Goal: Task Accomplishment & Management: Complete application form

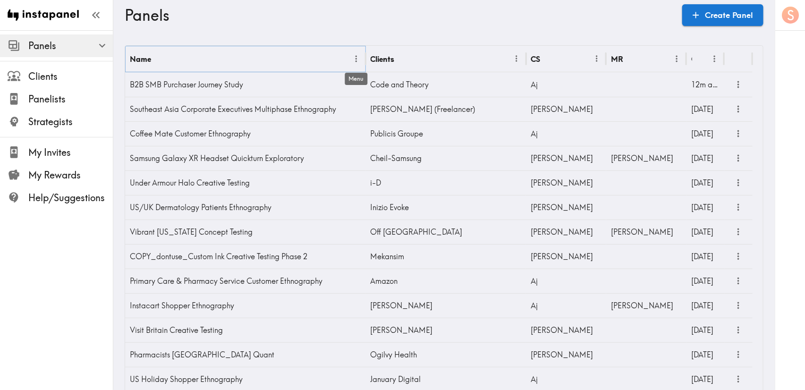
click at [356, 62] on icon "Menu" at bounding box center [356, 59] width 10 height 10
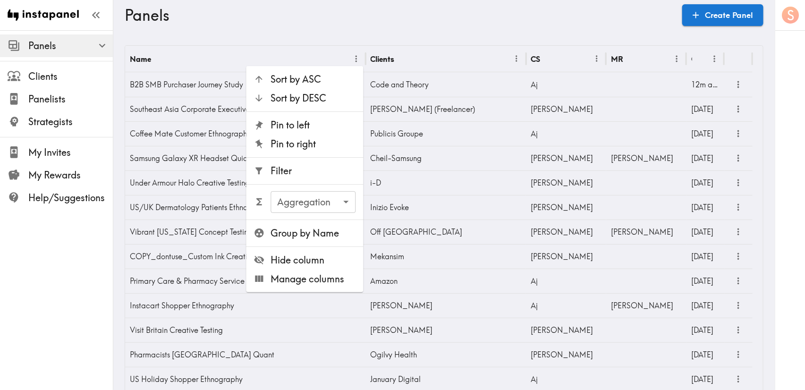
click at [328, 172] on span "Filter" at bounding box center [313, 170] width 85 height 13
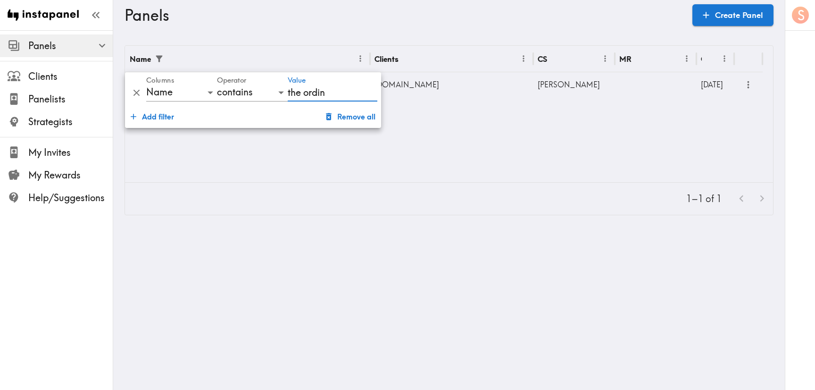
type input "the ordin"
click at [328, 172] on div "Name Clients CS MR Created The Ordinary Gen Z International Creative Testing [D…" at bounding box center [449, 114] width 648 height 136
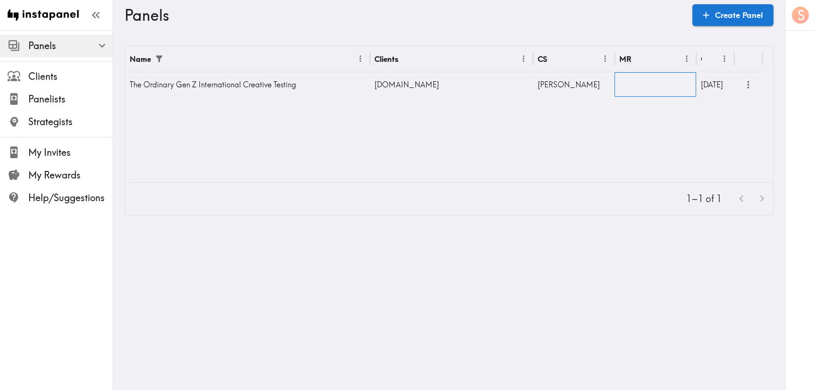
click at [652, 84] on div at bounding box center [656, 84] width 82 height 25
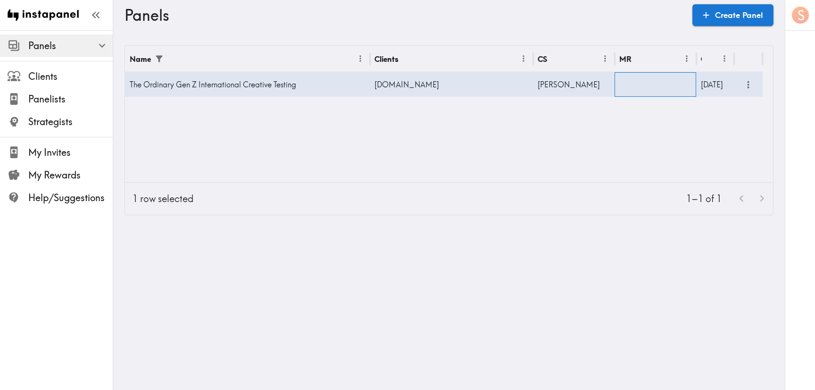
click at [652, 84] on div at bounding box center [656, 84] width 82 height 25
click at [640, 84] on input "text" at bounding box center [648, 87] width 59 height 21
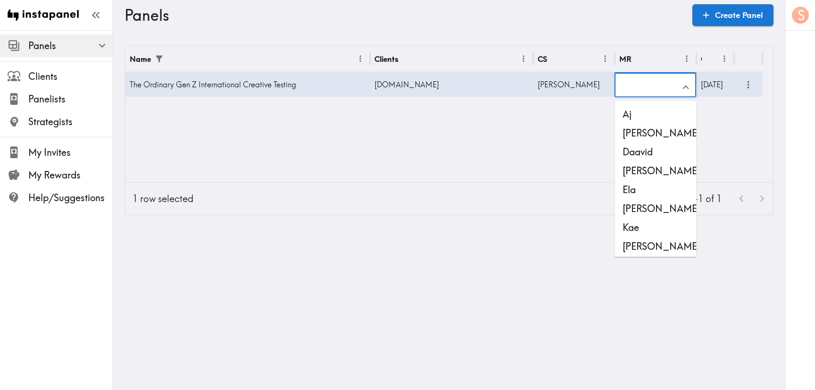
scroll to position [1, 0]
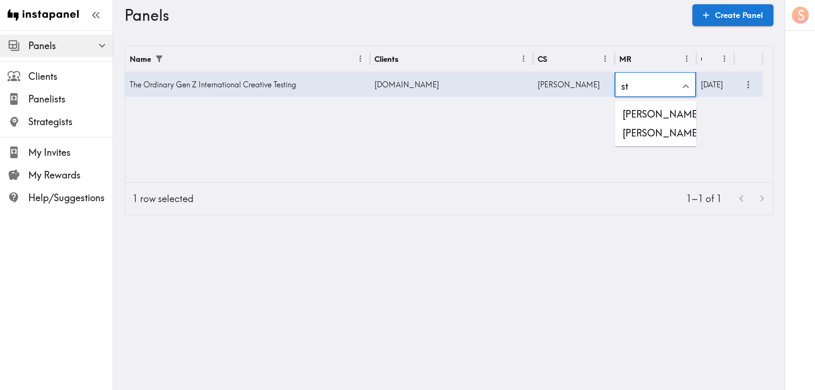
click at [652, 136] on li "[PERSON_NAME]" at bounding box center [656, 133] width 82 height 19
type input "[PERSON_NAME]"
click at [746, 88] on icon "more" at bounding box center [748, 84] width 11 height 11
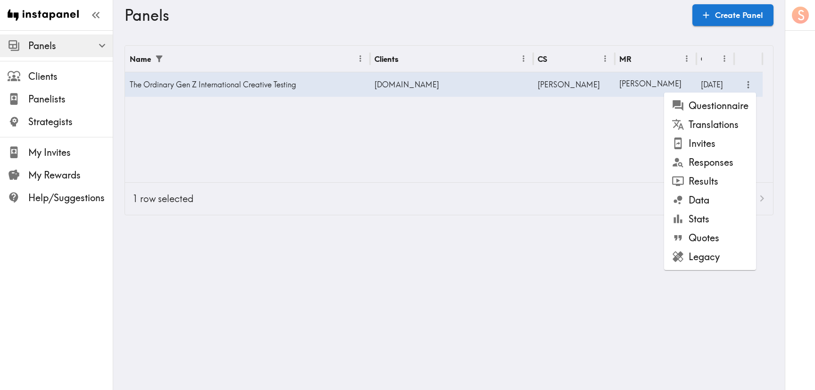
click at [723, 104] on li "Questionnaire" at bounding box center [710, 105] width 92 height 19
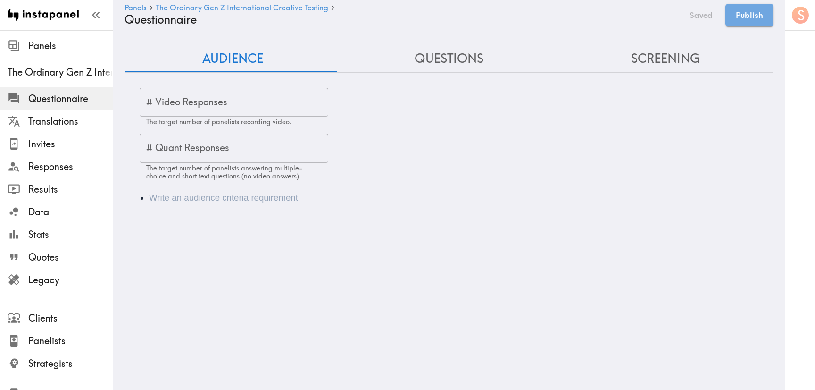
click at [213, 143] on div "# Quant Responses # Quant Responses The target number of panelists answering mu…" at bounding box center [234, 157] width 189 height 46
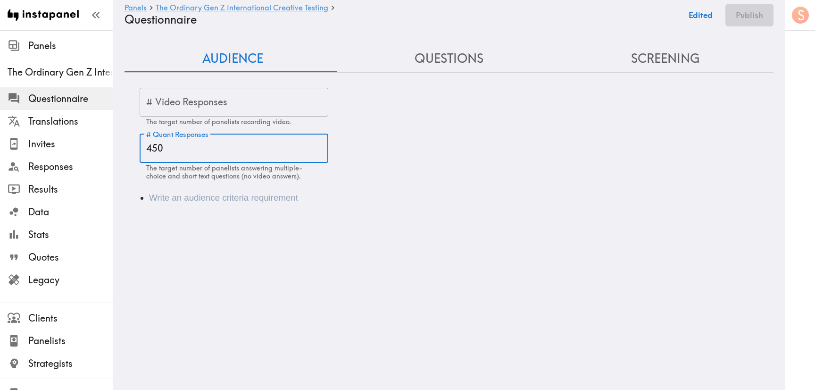
type input "450"
click at [267, 196] on li "Audience" at bounding box center [462, 197] width 627 height 13
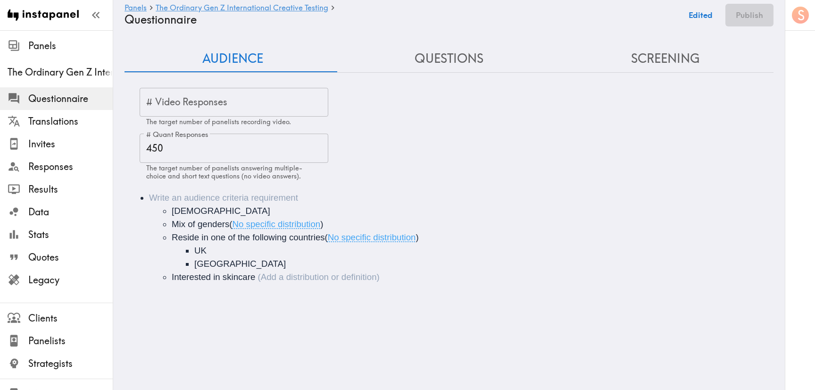
click at [222, 197] on li "[DEMOGRAPHIC_DATA] Mix of genders ( No specific distribution ) Reside in one of…" at bounding box center [462, 237] width 627 height 92
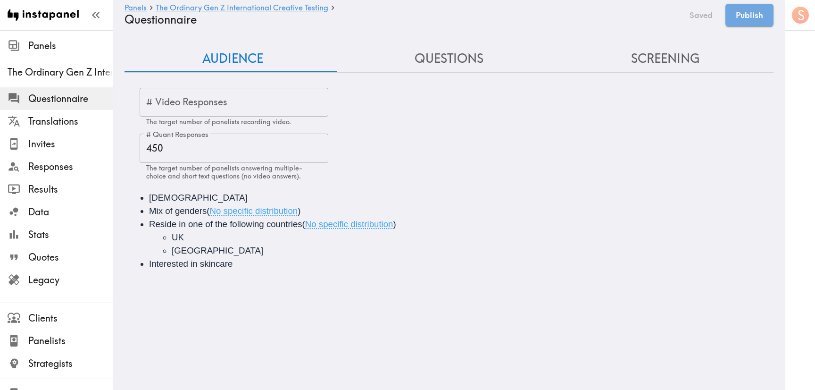
click at [245, 272] on div "[DEMOGRAPHIC_DATA] Mix of genders ( No specific distribution ) Reside in one of…" at bounding box center [449, 231] width 649 height 102
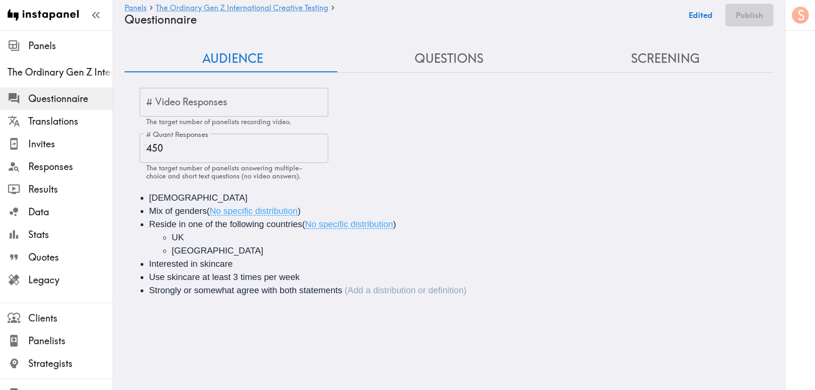
click at [707, 12] on button "Edited" at bounding box center [701, 15] width 34 height 23
click at [466, 67] on button "Questions" at bounding box center [449, 58] width 217 height 27
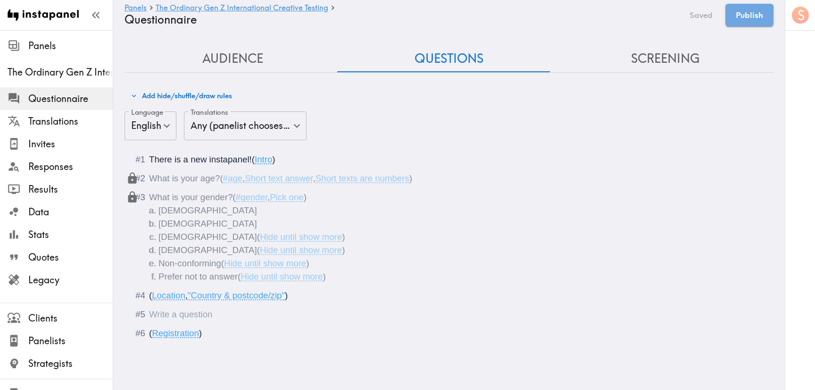
click at [222, 313] on div "Questionnaire" at bounding box center [455, 314] width 613 height 13
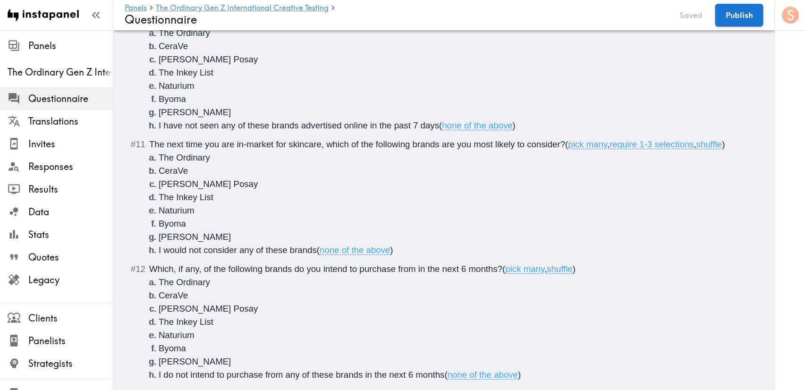
scroll to position [819, 0]
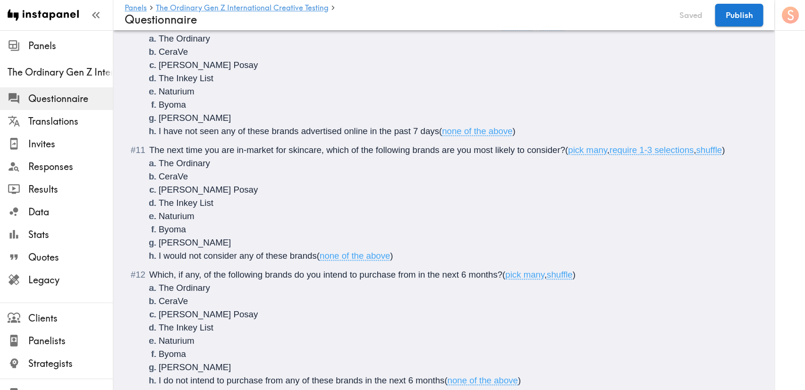
click at [528, 152] on span "The next time you are in-market for skincare, which of the following brands are…" at bounding box center [357, 150] width 416 height 10
click at [576, 151] on span "The next time you are in-market for skincare, which of the following brands are…" at bounding box center [364, 150] width 431 height 10
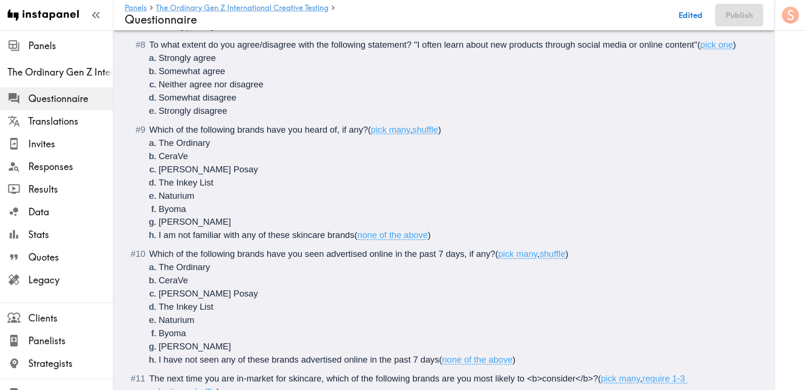
scroll to position [590, 0]
click at [419, 258] on span "Which of the following brands have you seen advertised online in the past 7 day…" at bounding box center [322, 255] width 346 height 10
click at [480, 259] on span "Which of the following brands have you seen advertised online in the <b>past 7 …" at bounding box center [329, 255] width 361 height 10
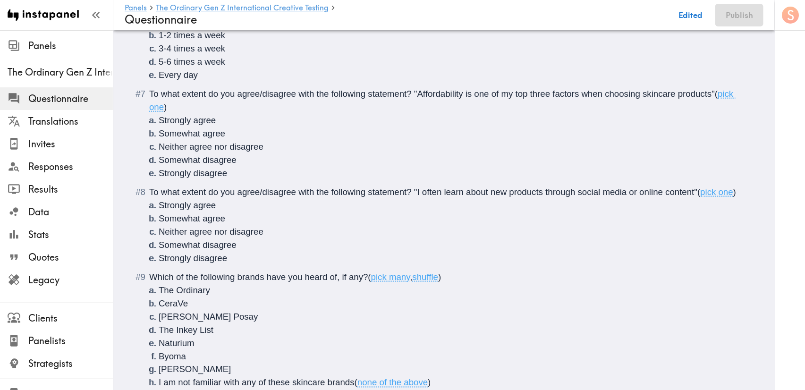
scroll to position [443, 0]
click at [413, 192] on span "To what extent do you agree/disagree with the following statement? "I often lea…" at bounding box center [423, 192] width 548 height 10
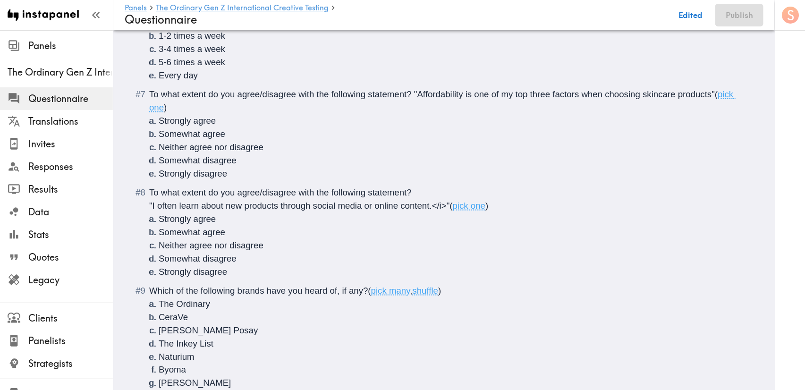
click at [151, 204] on span ""I often learn about new products through social media or online content.</i>"" at bounding box center [299, 206] width 301 height 10
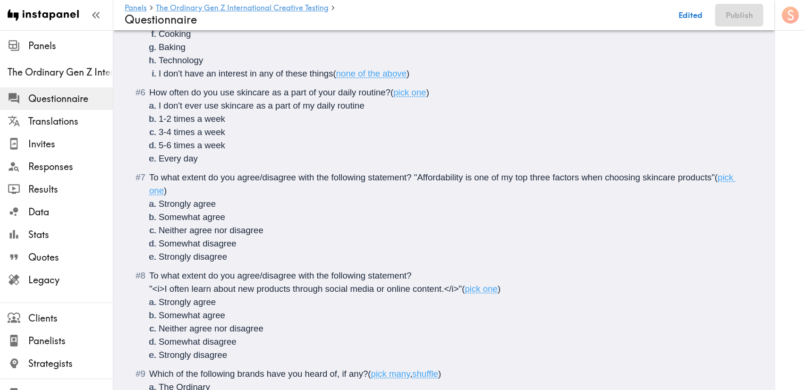
scroll to position [359, 0]
click at [415, 176] on span "To what extent do you agree/disagree with the following statement? "Affordabili…" at bounding box center [431, 178] width 565 height 10
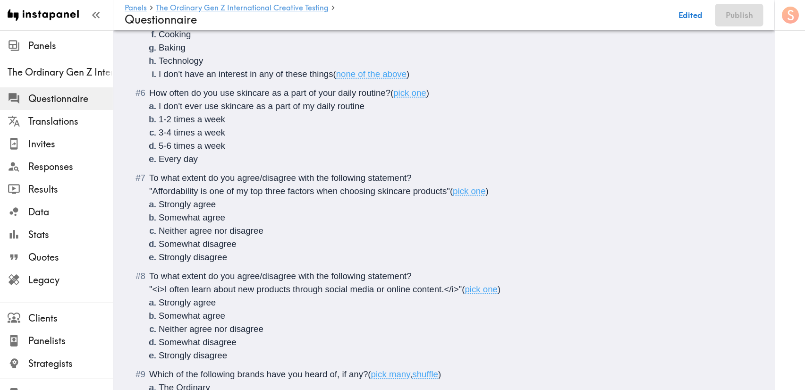
click at [150, 194] on span ""Affordability is one of my top three factors when choosing skincare products"" at bounding box center [299, 191] width 301 height 10
click at [459, 191] on span ""<i>Affordability is one of my top three factors when choosing skincare product…" at bounding box center [305, 191] width 313 height 10
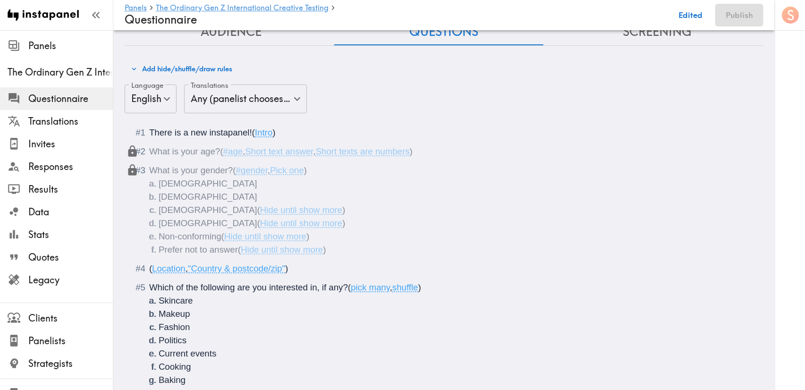
scroll to position [0, 0]
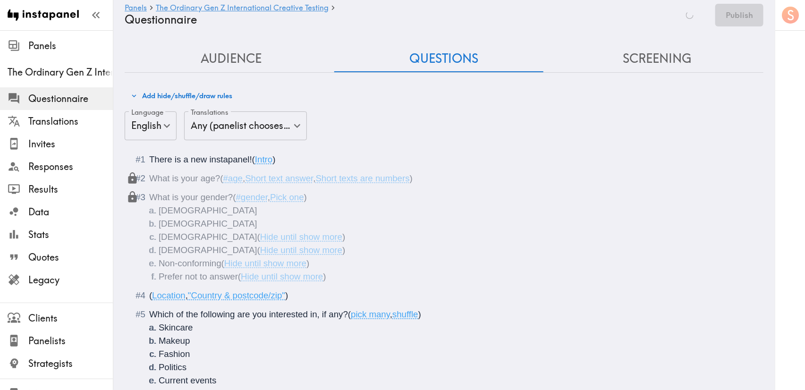
click at [681, 18] on div "Saving Publish" at bounding box center [717, 15] width 92 height 23
click at [661, 54] on button "Screening" at bounding box center [656, 58] width 213 height 27
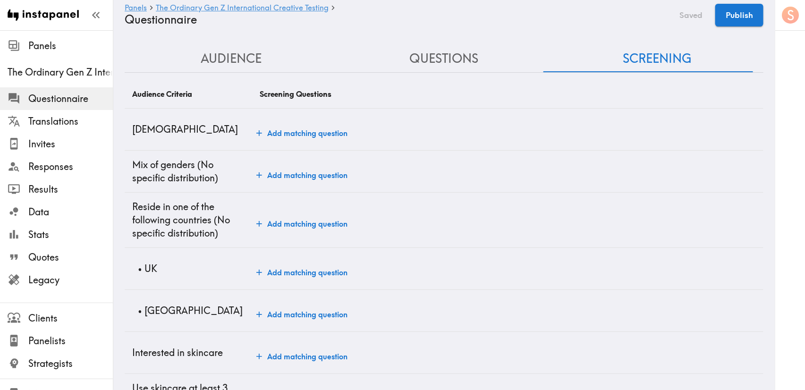
click at [313, 124] on button "Add matching question" at bounding box center [301, 133] width 99 height 19
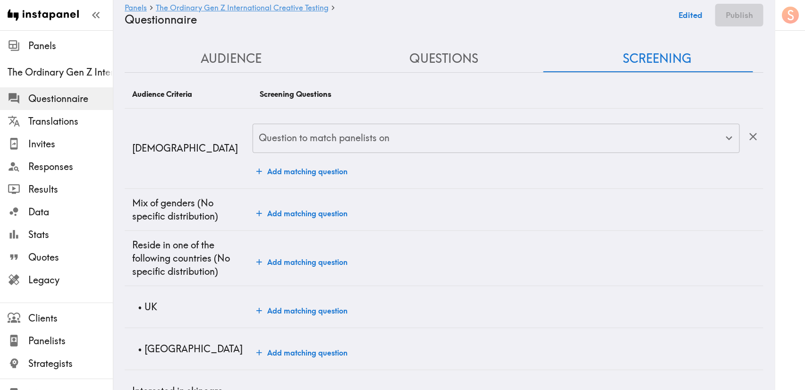
click at [328, 141] on input "Question to match panelists on" at bounding box center [489, 138] width 464 height 21
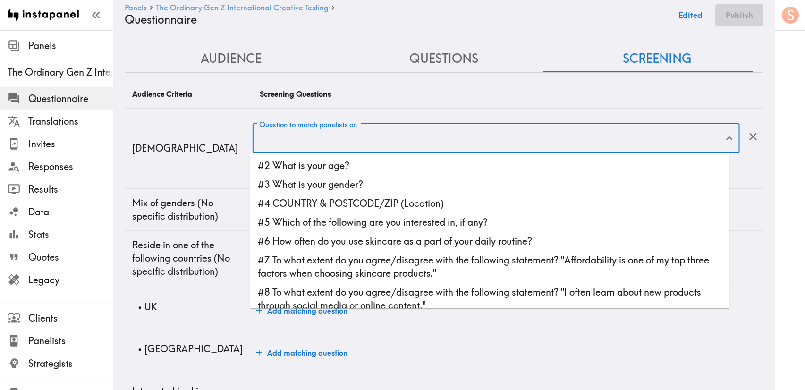
click at [325, 157] on li "#2 What is your age?" at bounding box center [489, 166] width 479 height 19
type input "#2 What is your age?"
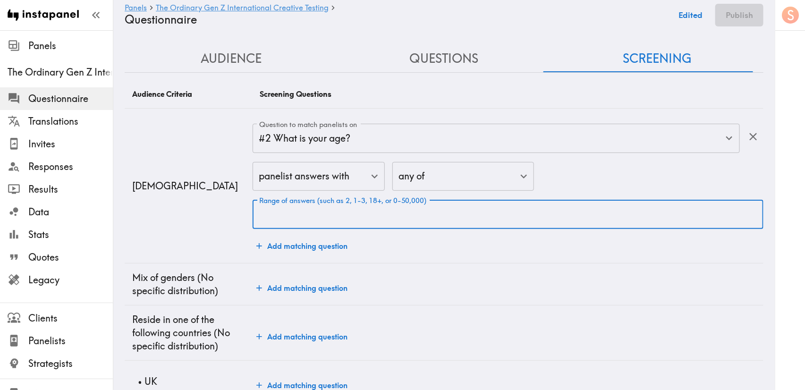
click at [317, 216] on input "Range of answers (such as 2, 1-3, 18+, or 0-50,000)" at bounding box center [507, 214] width 511 height 29
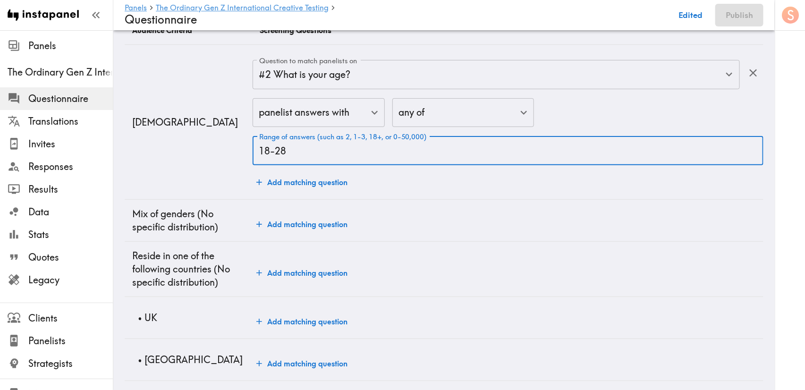
scroll to position [154, 0]
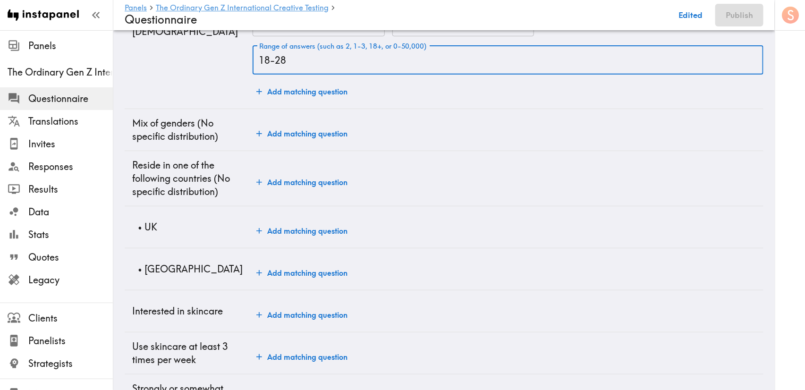
type input "18-28"
click at [309, 227] on button "Add matching question" at bounding box center [301, 230] width 99 height 19
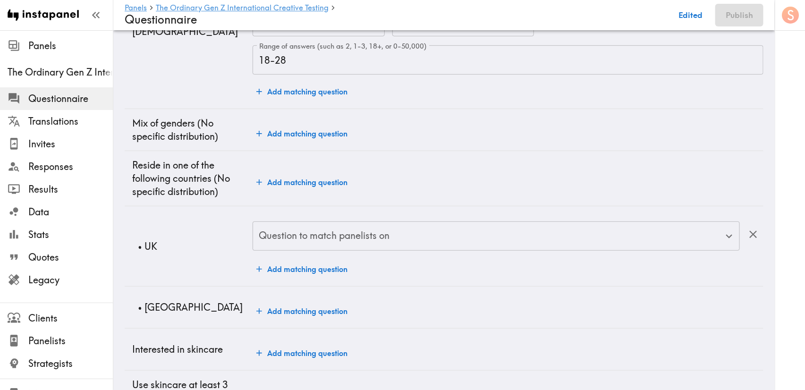
click at [309, 228] on div "Question to match panelists on Question to match panelists on" at bounding box center [495, 236] width 487 height 31
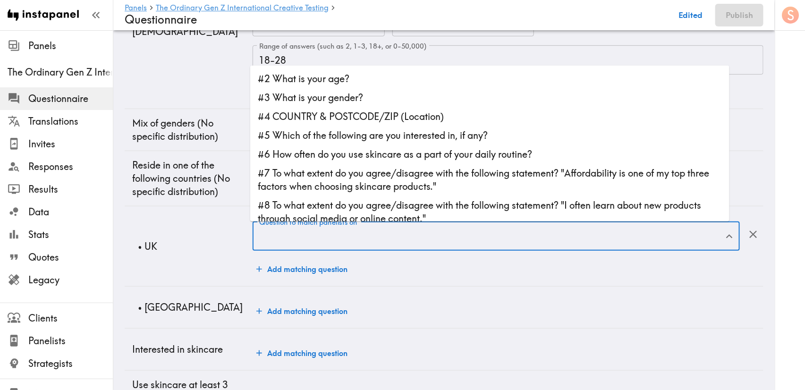
click at [359, 123] on li "#4 COUNTRY & POSTCODE/ZIP (Location)" at bounding box center [489, 116] width 479 height 19
type input "#4 COUNTRY & POSTCODE/ZIP (Location)"
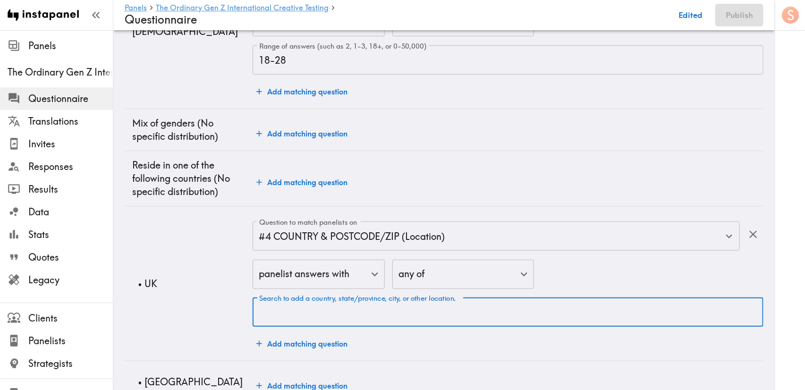
click at [374, 305] on div "Search to add a country, state/province, city, or other location. Search to add…" at bounding box center [507, 312] width 511 height 29
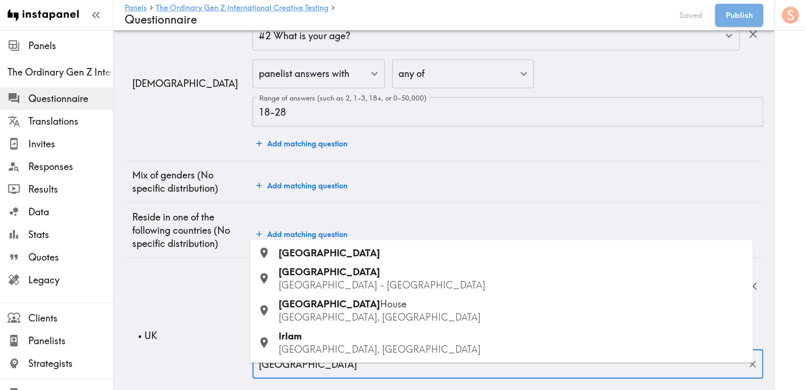
type input "[GEOGRAPHIC_DATA]"
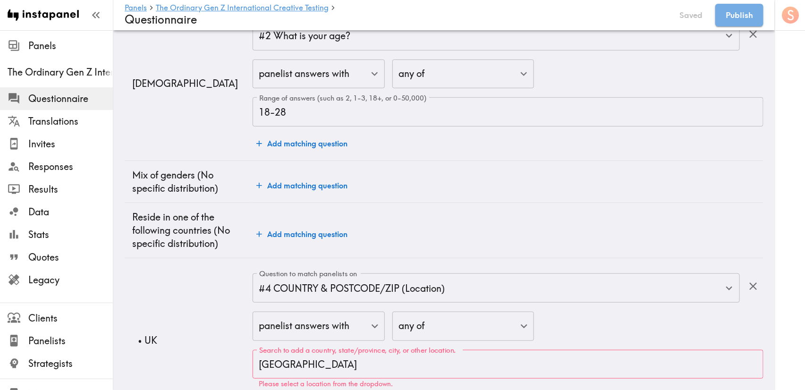
click at [331, 189] on td "Add matching question" at bounding box center [507, 182] width 511 height 42
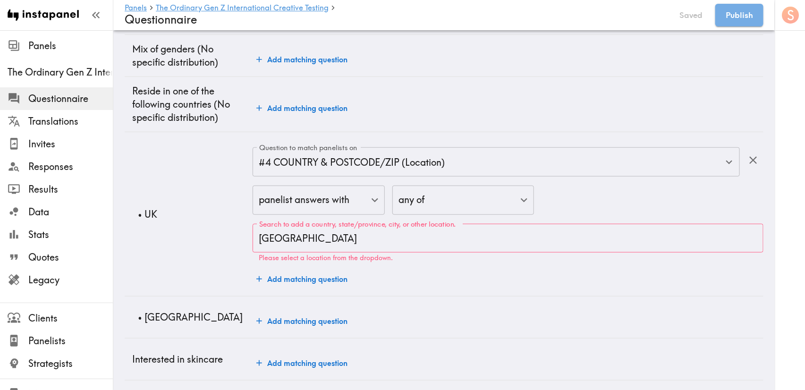
scroll to position [283, 0]
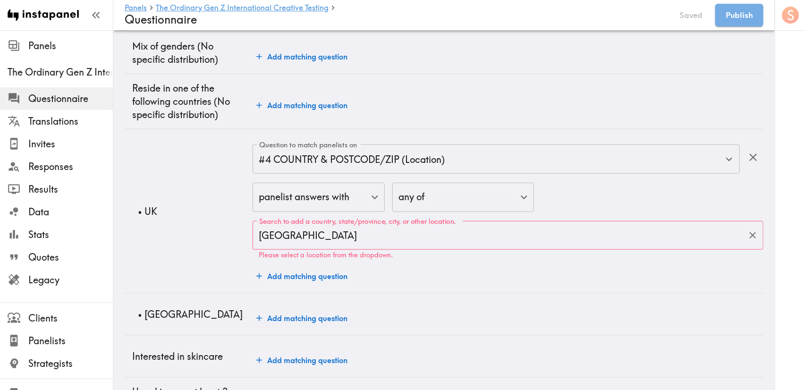
click at [366, 250] on div "united kingdom Search to add a country, state/province, city, or other location." at bounding box center [507, 235] width 511 height 29
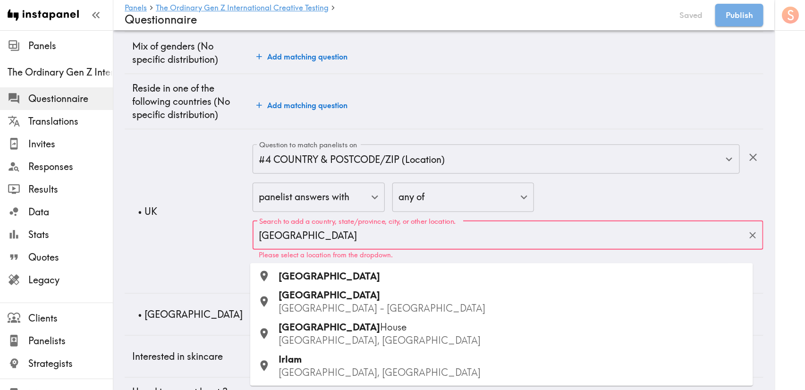
click at [343, 278] on span "[GEOGRAPHIC_DATA]" at bounding box center [328, 276] width 101 height 12
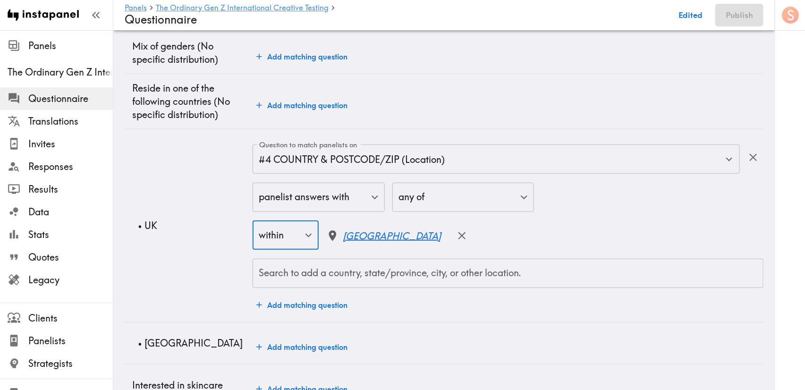
scroll to position [379, 0]
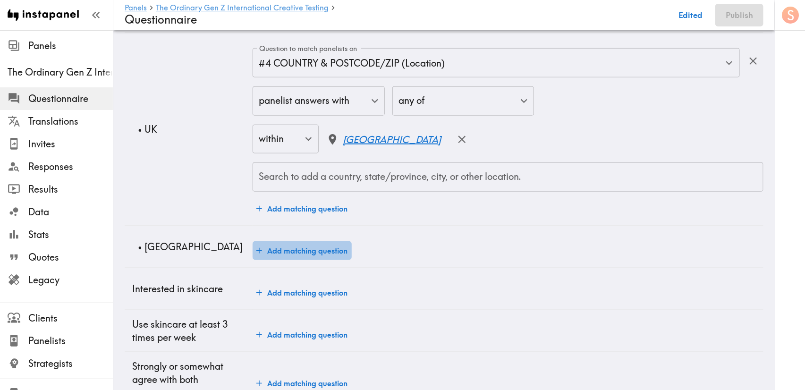
click at [320, 260] on button "Add matching question" at bounding box center [301, 250] width 99 height 19
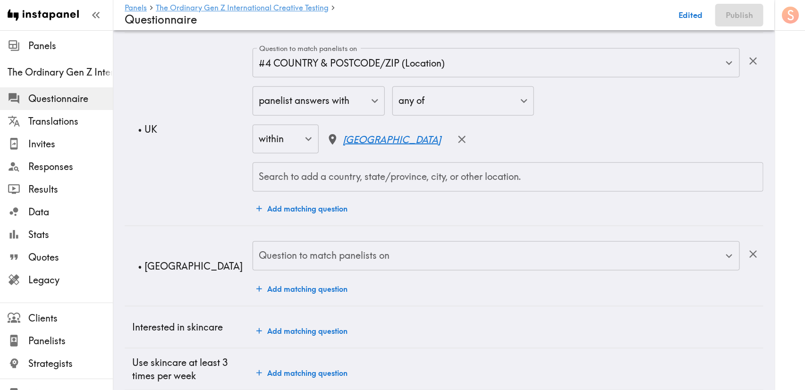
click at [321, 266] on input "Question to match panelists on" at bounding box center [489, 255] width 464 height 21
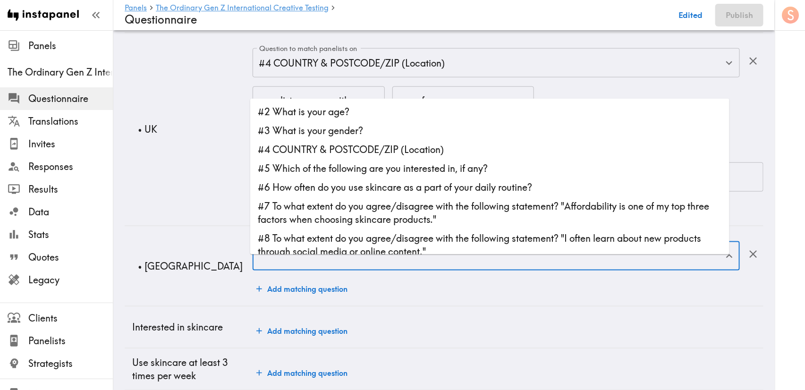
click at [364, 151] on li "#4 COUNTRY & POSTCODE/ZIP (Location)" at bounding box center [489, 149] width 479 height 19
type input "#4 COUNTRY & POSTCODE/ZIP (Location)"
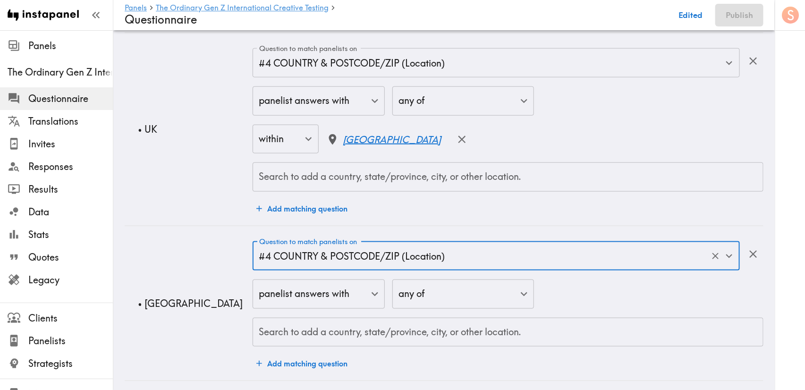
click at [378, 335] on div "Search to add a country, state/province, city, or other location. Search to add…" at bounding box center [507, 332] width 511 height 29
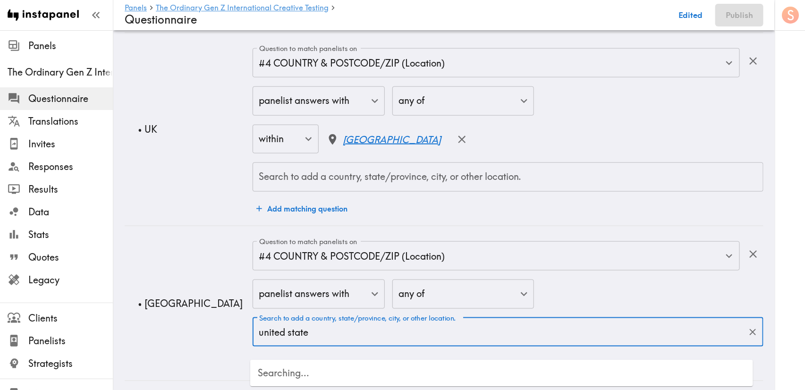
type input "[GEOGRAPHIC_DATA]"
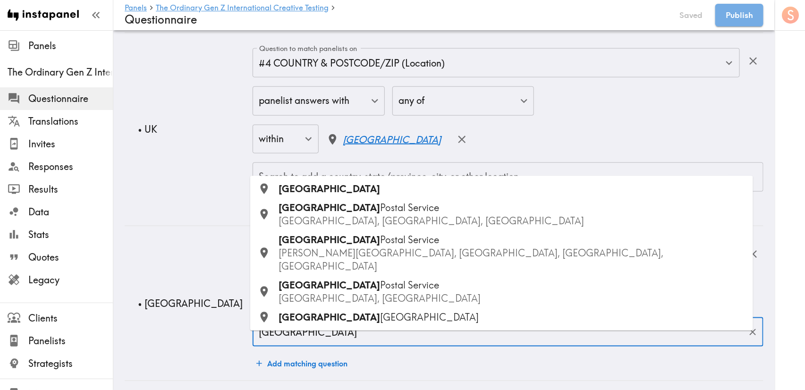
click at [423, 196] on div "[GEOGRAPHIC_DATA]" at bounding box center [511, 189] width 467 height 13
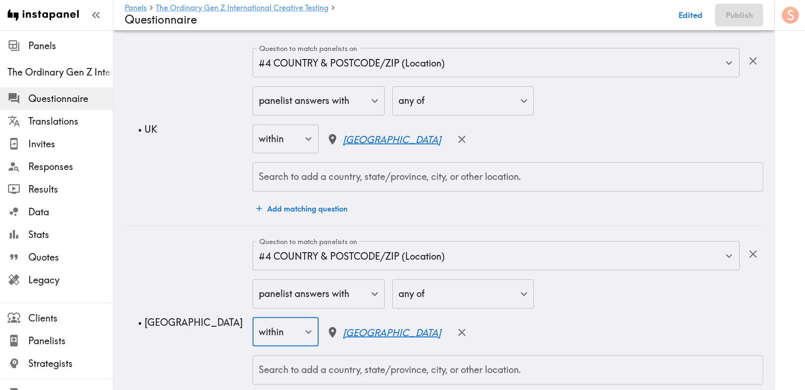
scroll to position [587, 0]
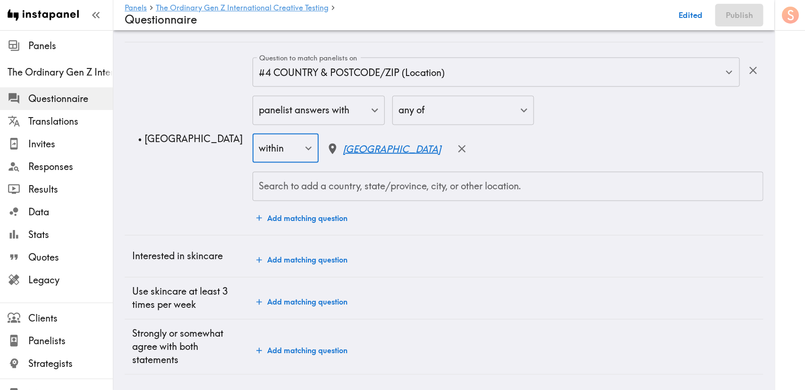
click at [288, 251] on button "Add matching question" at bounding box center [301, 260] width 99 height 19
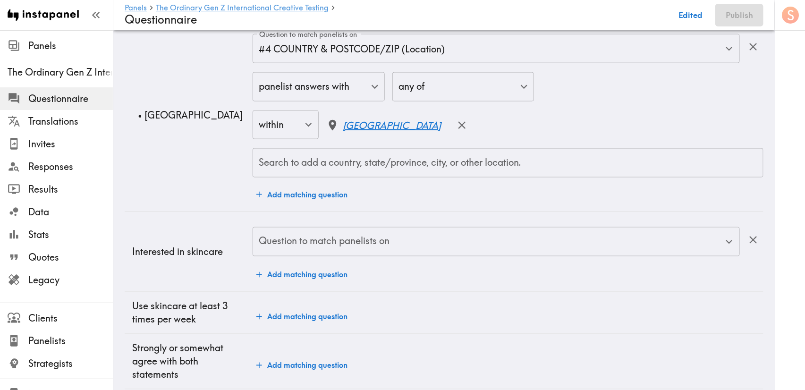
click at [288, 245] on div "Question to match panelists on Question to match panelists on" at bounding box center [495, 242] width 487 height 31
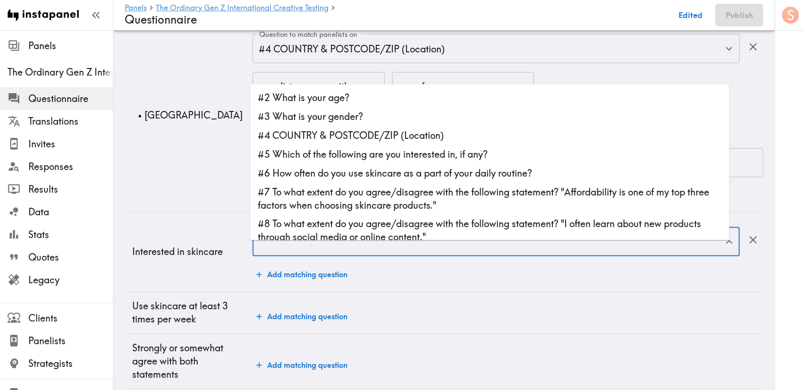
click at [346, 157] on li "#5 Which of the following are you interested in, if any?" at bounding box center [489, 154] width 479 height 19
type input "#5 Which of the following are you interested in, if any?"
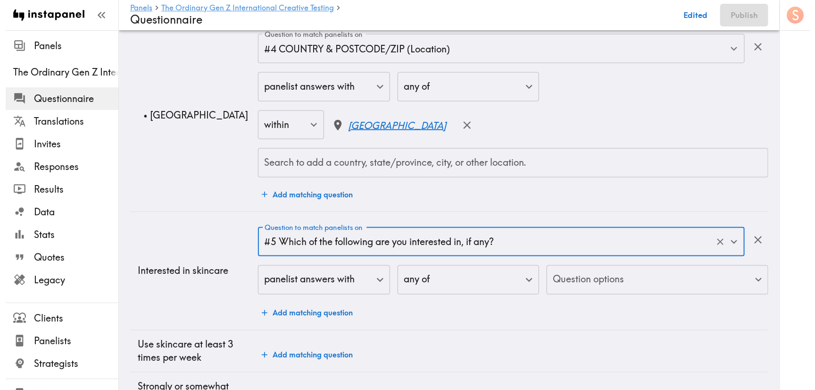
scroll to position [663, 0]
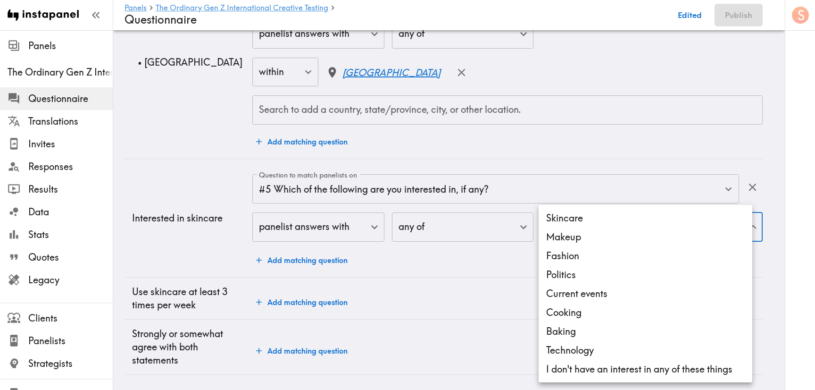
click at [575, 219] on li "Skincare" at bounding box center [646, 218] width 214 height 19
type input "1de12e9b-8dc7-418a-91eb-43b51ee718db"
click at [437, 269] on div at bounding box center [407, 195] width 815 height 390
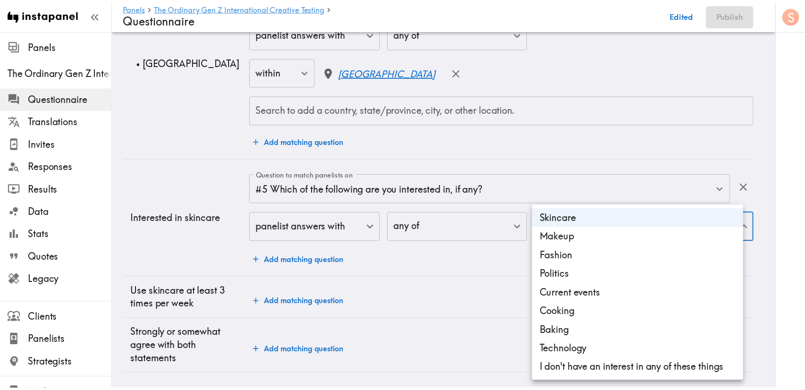
scroll to position [649, 0]
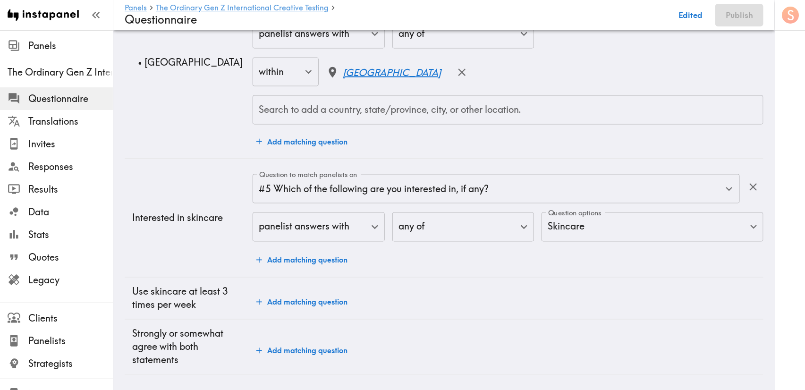
click at [302, 294] on td "Add matching question" at bounding box center [507, 298] width 511 height 42
click at [303, 302] on button "Add matching question" at bounding box center [301, 302] width 99 height 19
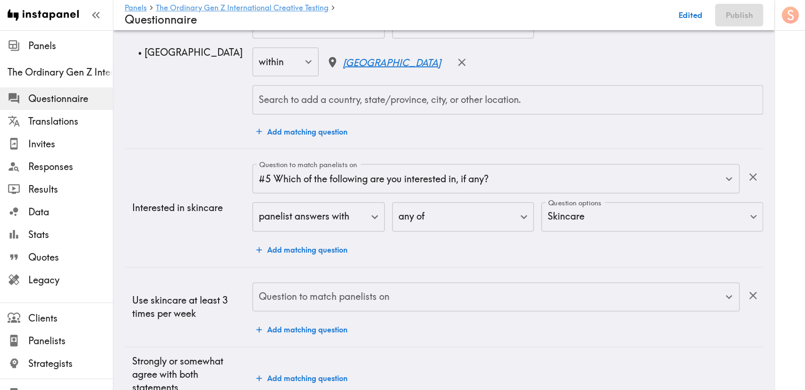
click at [387, 308] on input "Question to match panelists on" at bounding box center [489, 297] width 464 height 21
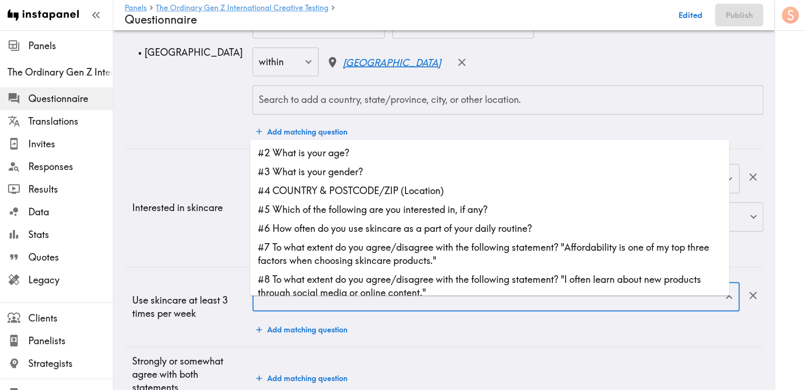
click at [411, 211] on li "#5 Which of the following are you interested in, if any?" at bounding box center [489, 209] width 479 height 19
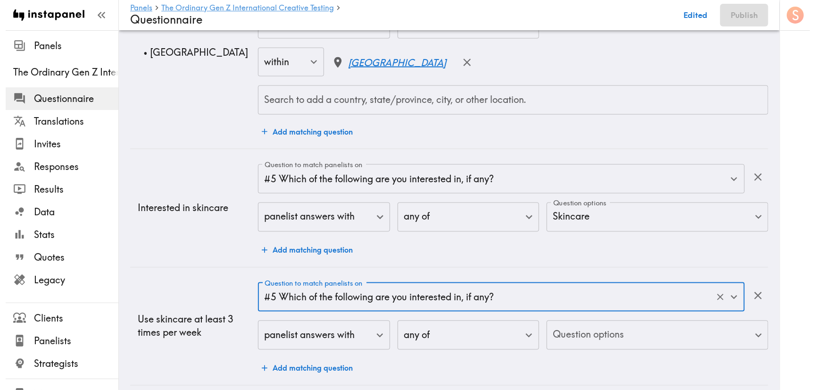
scroll to position [739, 0]
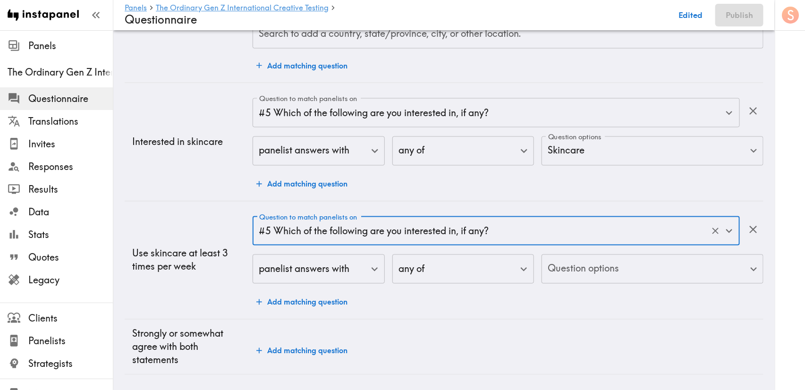
click at [585, 235] on div "#5 Which of the following are you interested in, if any? Question to match pane…" at bounding box center [495, 231] width 487 height 29
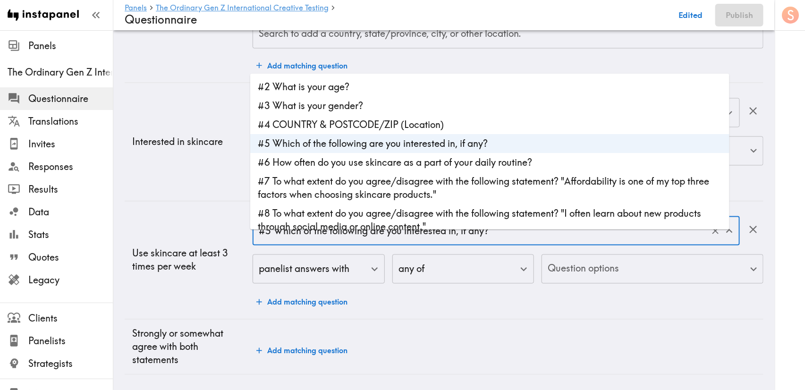
click at [521, 153] on li "#6 How often do you use skincare as a part of your daily routine?" at bounding box center [489, 162] width 479 height 19
type input "#6 How often do you use skincare as a part of your daily routine?"
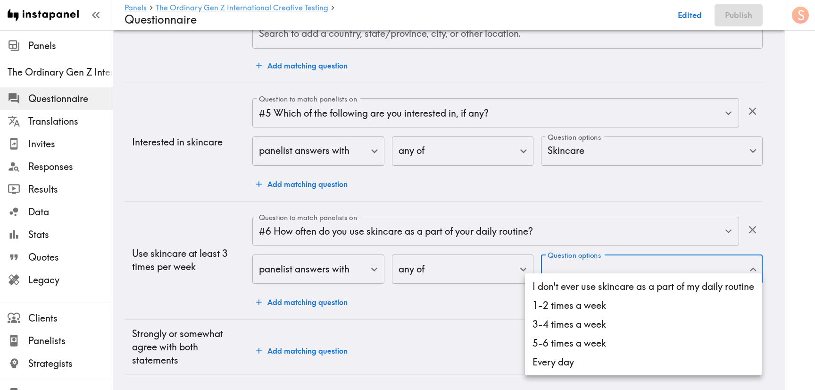
click at [582, 326] on li "3-4 times a week" at bounding box center [643, 324] width 237 height 19
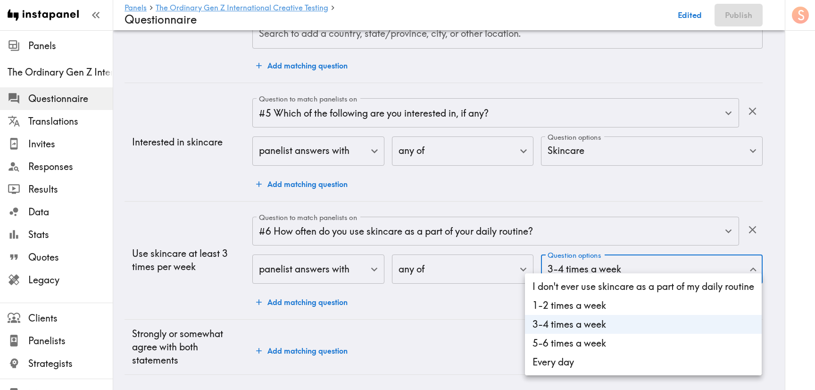
click at [572, 341] on li "5-6 times a week" at bounding box center [643, 343] width 237 height 19
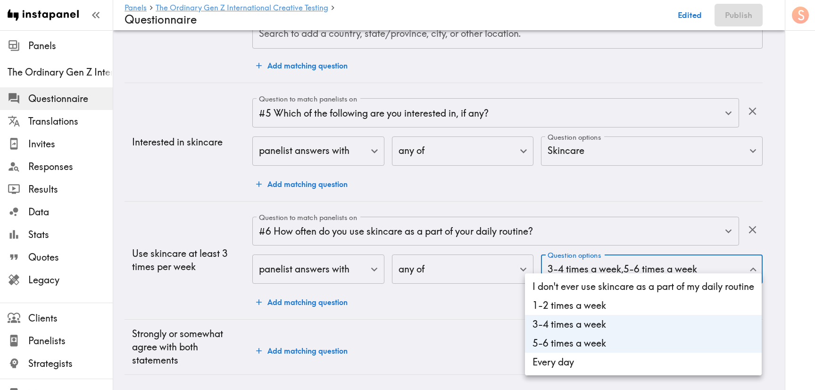
click at [559, 351] on li "5-6 times a week" at bounding box center [643, 343] width 237 height 19
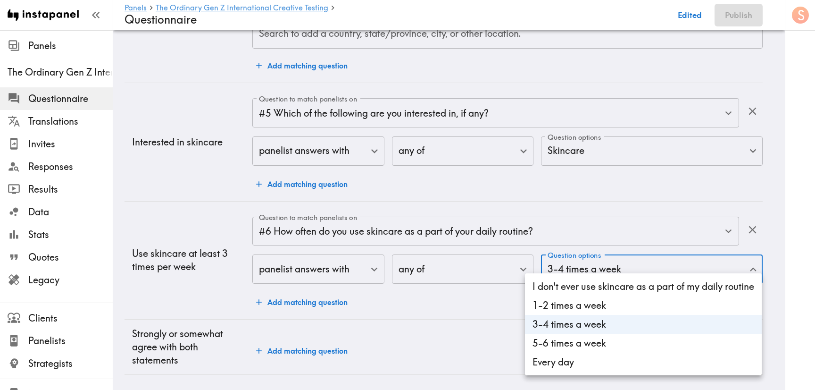
click at [562, 341] on li "5-6 times a week" at bounding box center [643, 343] width 237 height 19
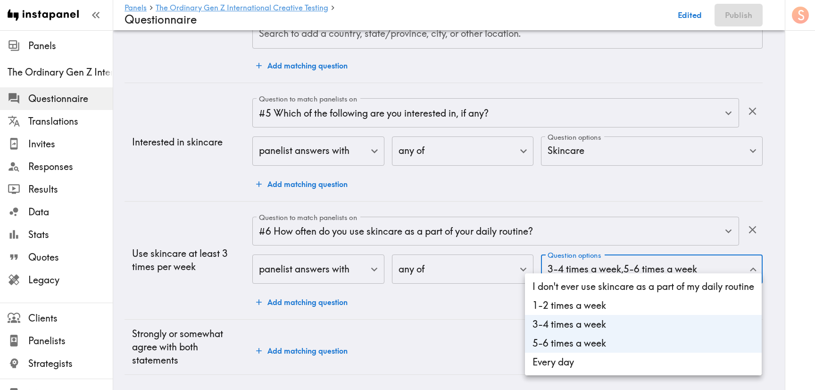
click at [555, 365] on li "Every day" at bounding box center [643, 362] width 237 height 19
type input "94f9e255-0624-4491-83f3-c0d579d5d280,2cd64460-d6b4-4b38-a040-b7e8bfe553a7,88ce6…"
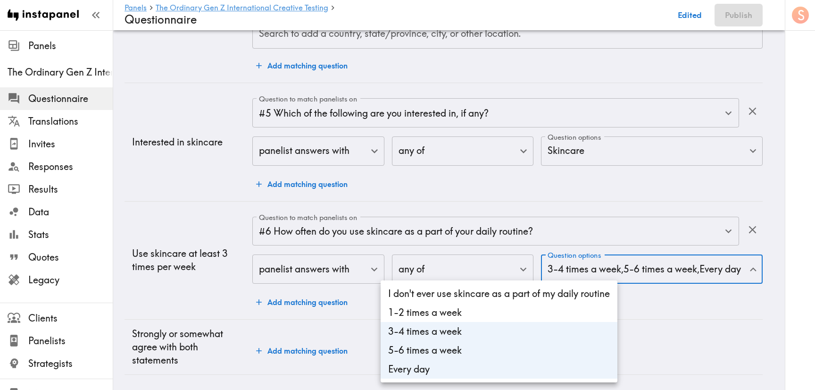
click at [212, 302] on div at bounding box center [407, 195] width 815 height 390
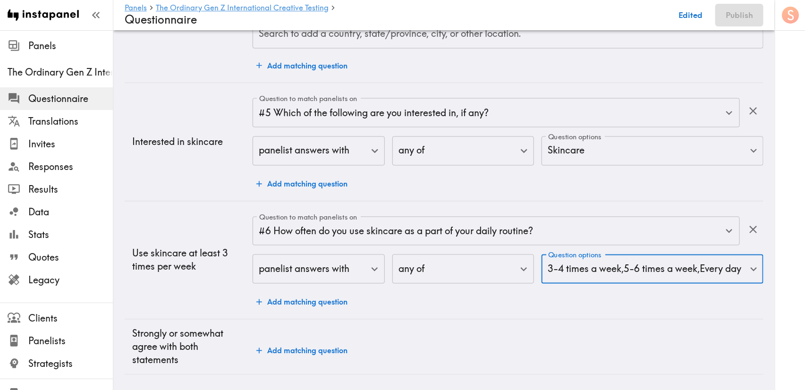
scroll to position [777, 0]
click at [303, 343] on button "Add matching question" at bounding box center [301, 350] width 99 height 19
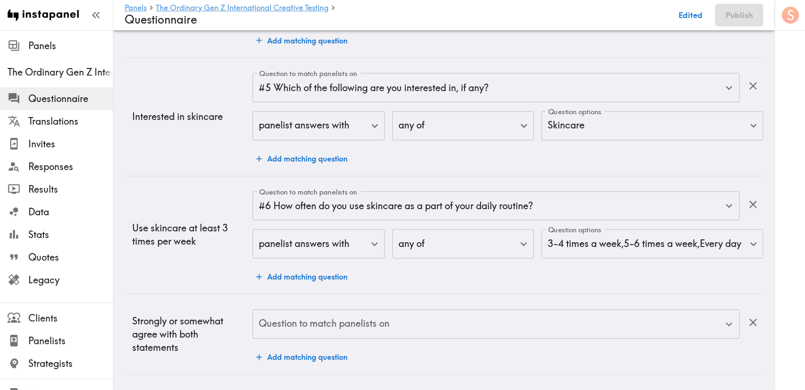
click at [361, 335] on input "Question to match panelists on" at bounding box center [489, 324] width 464 height 21
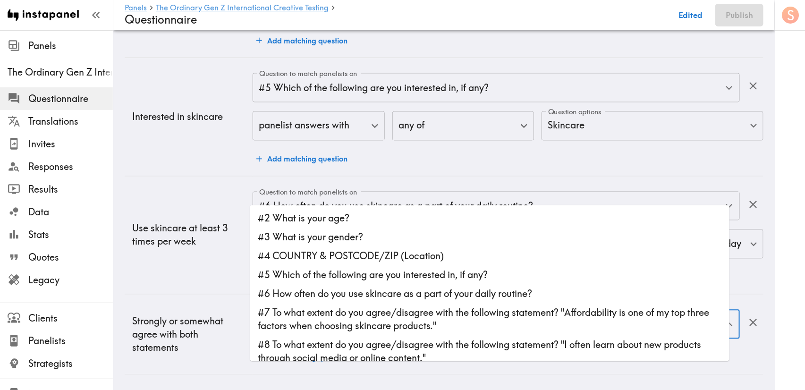
click at [365, 303] on li "#7 To what extent do you agree/disagree with the following statement? "Affordab…" at bounding box center [489, 319] width 479 height 32
type input "#7 To what extent do you agree/disagree with the following statement? "Affordab…"
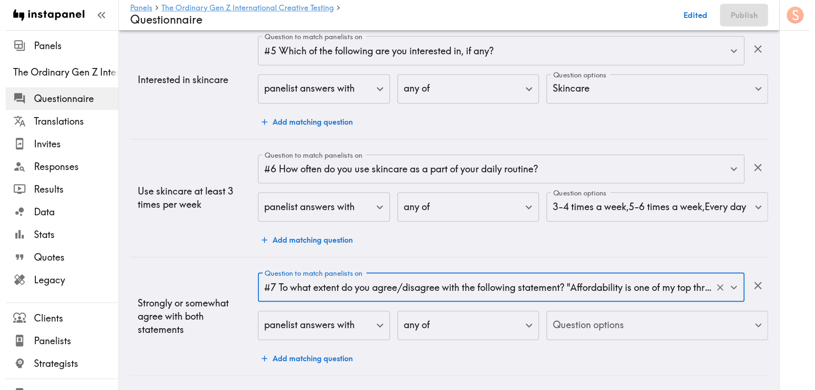
scroll to position [840, 0]
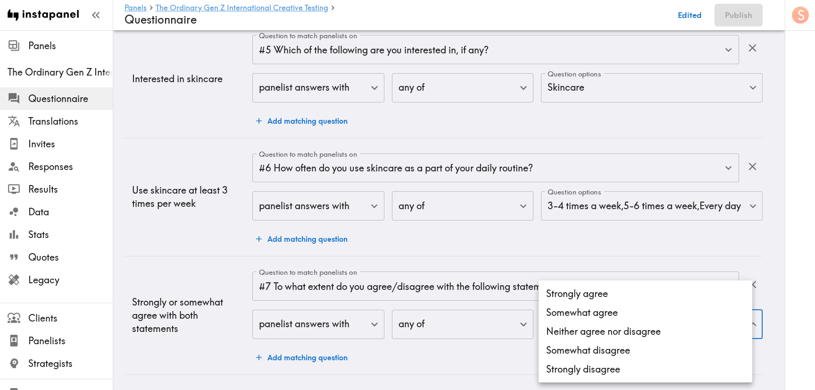
click at [592, 293] on li "Strongly agree" at bounding box center [646, 293] width 214 height 19
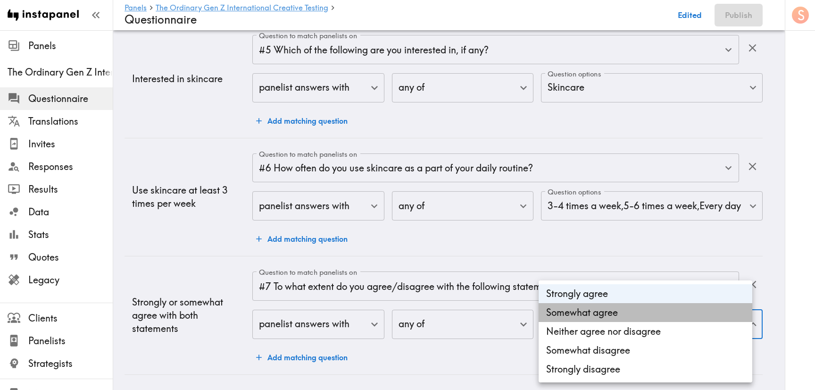
click at [591, 303] on li "Somewhat agree" at bounding box center [646, 312] width 214 height 19
type input "635d5af6-cfc2-46ff-852b-c4d90c138d53,a10cfe2a-7591-4179-8afb-a820ad666296"
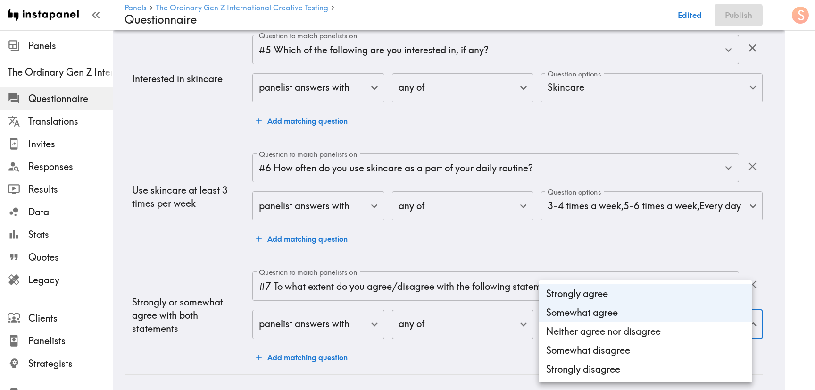
click at [452, 354] on div at bounding box center [407, 195] width 815 height 390
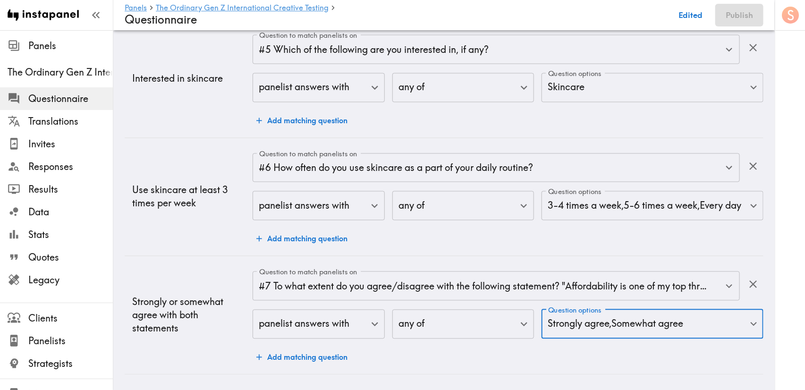
click at [323, 351] on button "Add matching question" at bounding box center [301, 357] width 99 height 19
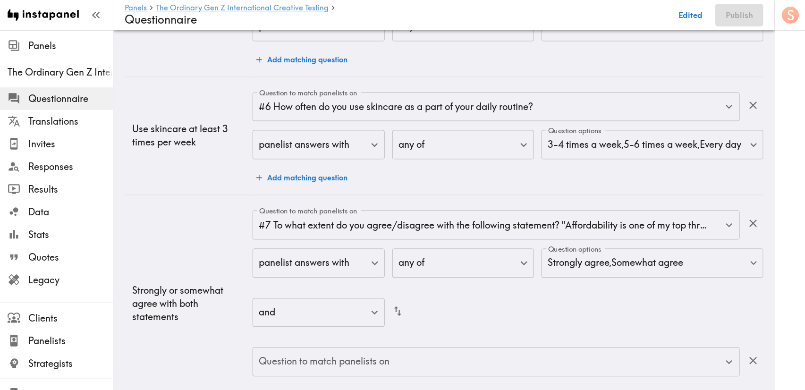
scroll to position [939, 0]
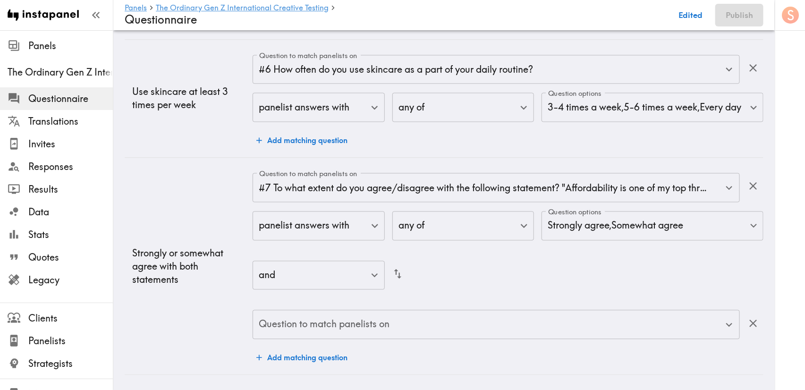
click at [418, 314] on input "Question to match panelists on" at bounding box center [489, 324] width 464 height 21
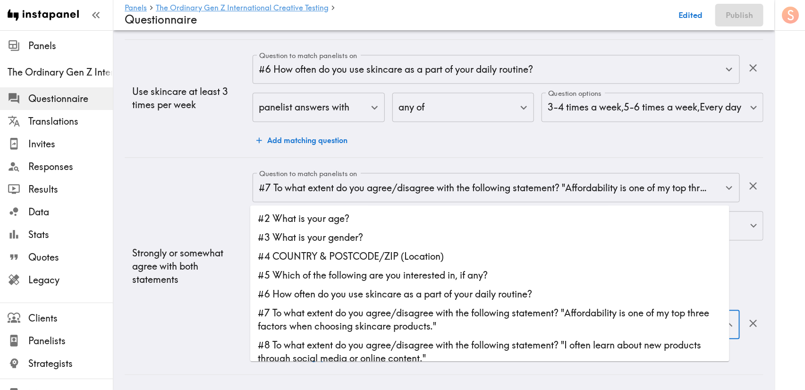
click at [373, 336] on li "#8 To what extent do you agree/disagree with the following statement? "I often …" at bounding box center [489, 352] width 479 height 32
type input "#8 To what extent do you agree/disagree with the following statement? "I often …"
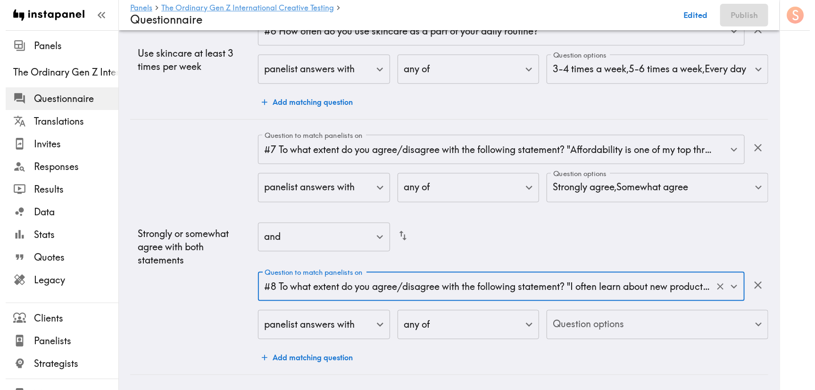
scroll to position [977, 0]
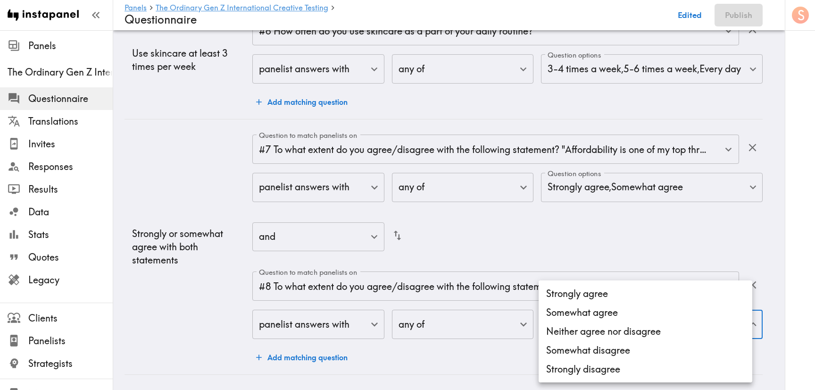
click at [596, 297] on li "Strongly agree" at bounding box center [646, 293] width 214 height 19
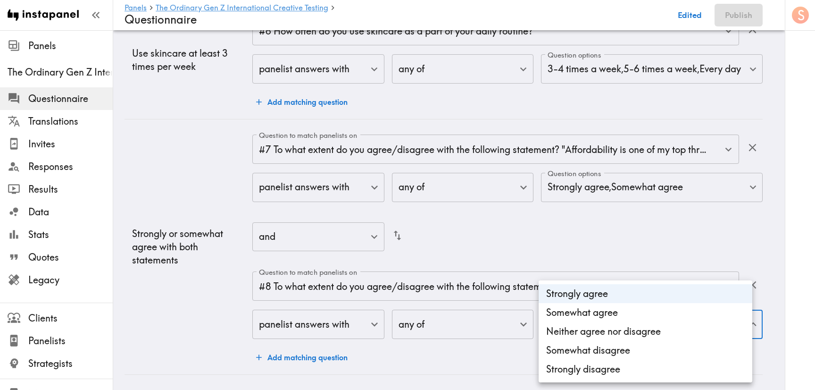
click at [588, 306] on li "Somewhat agree" at bounding box center [646, 312] width 214 height 19
type input "2158ea77-c328-4b04-960e-aed1ac8ffcaf,8da3fcba-14a1-41e6-92ce-c99e90a73922"
click at [489, 344] on div at bounding box center [407, 195] width 815 height 390
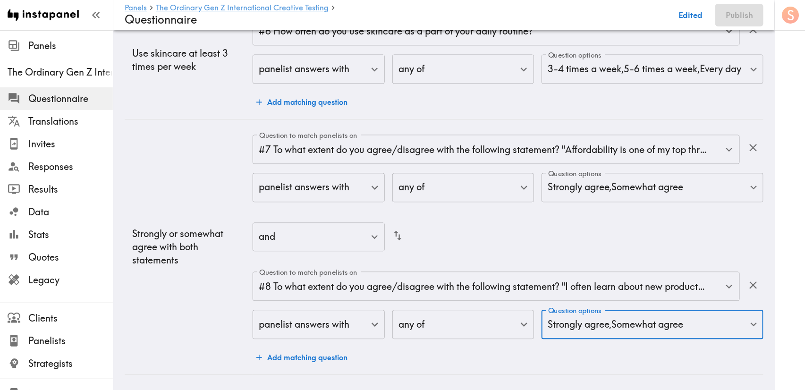
click at [527, 224] on div "and false ​" at bounding box center [507, 237] width 511 height 31
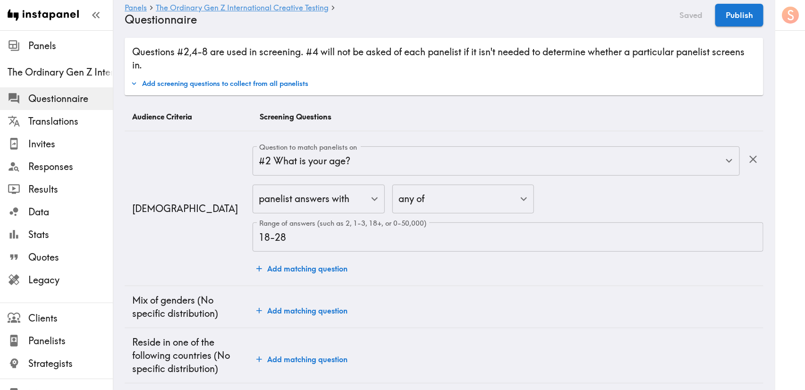
scroll to position [0, 0]
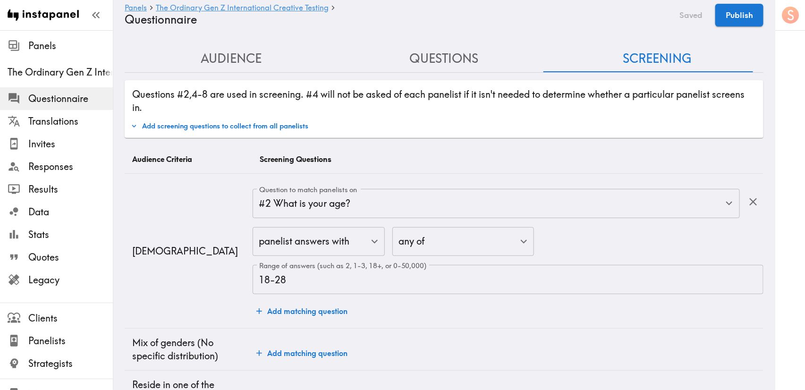
click at [226, 125] on button "Add screening questions to collect from all panelists" at bounding box center [219, 126] width 182 height 16
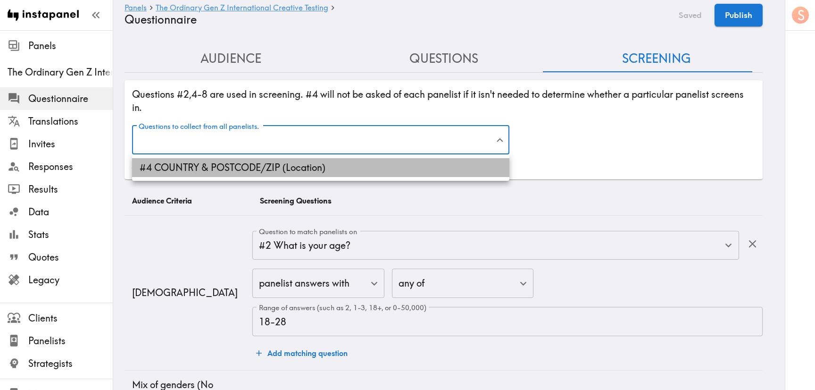
click at [242, 168] on li "#4 COUNTRY & POSTCODE/ZIP (Location)" at bounding box center [321, 167] width 378 height 19
type input "00d5ad08-b541-4497-baa3-04adc1485400"
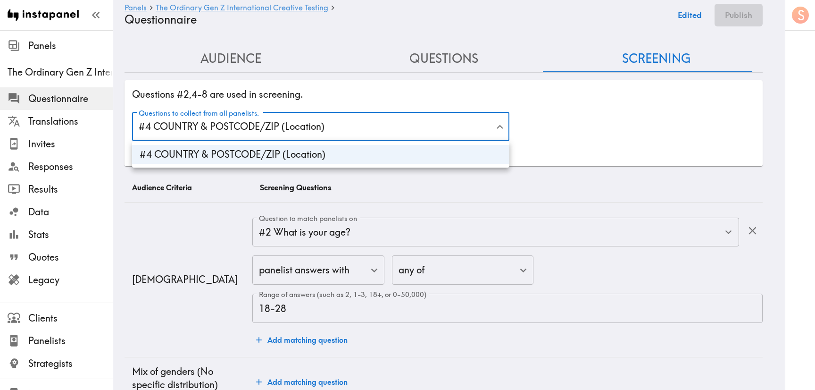
click at [345, 89] on div at bounding box center [407, 195] width 815 height 390
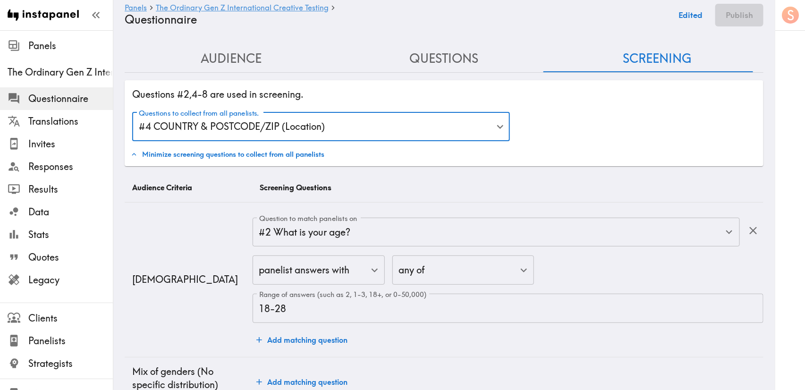
click at [691, 16] on button "Edited" at bounding box center [690, 15] width 34 height 23
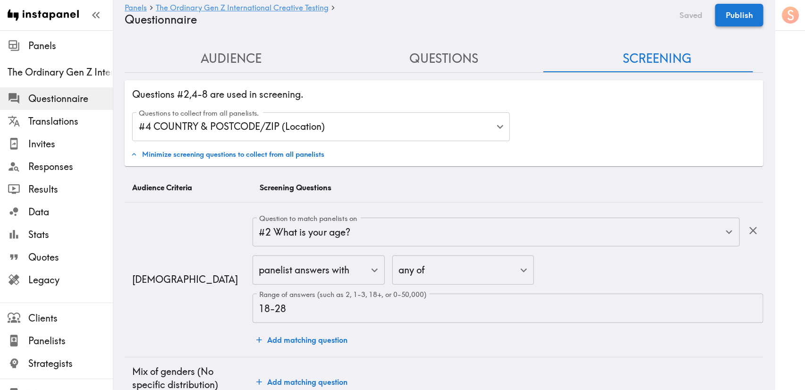
click at [740, 8] on button "Publish" at bounding box center [739, 15] width 48 height 23
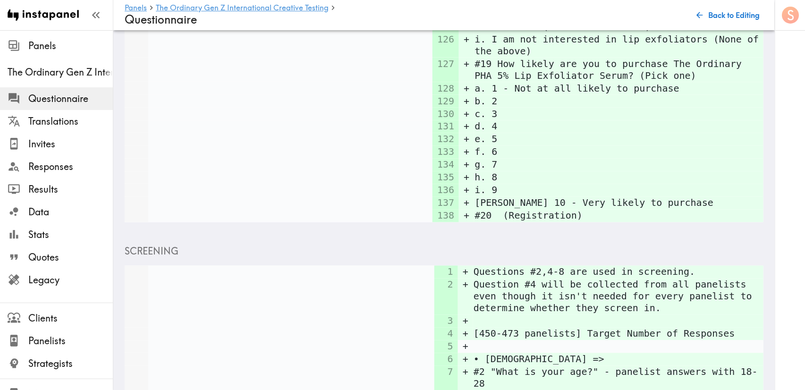
scroll to position [2788, 0]
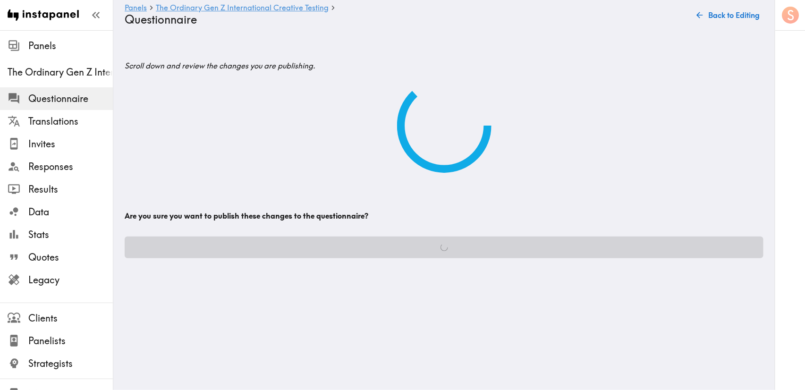
scroll to position [0, 0]
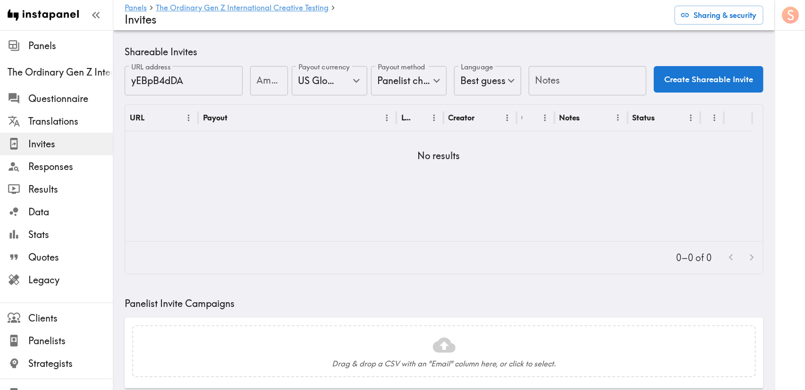
scroll to position [317, 0]
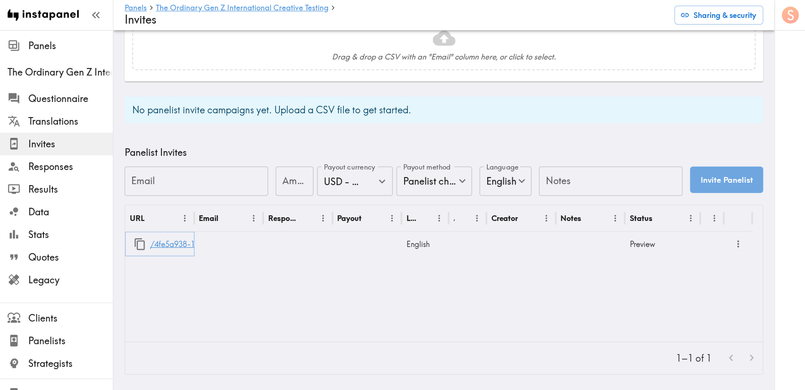
click at [158, 236] on link "/4fe5a938-1e72-4793-a33f-df1a52118569" at bounding box center [225, 244] width 151 height 24
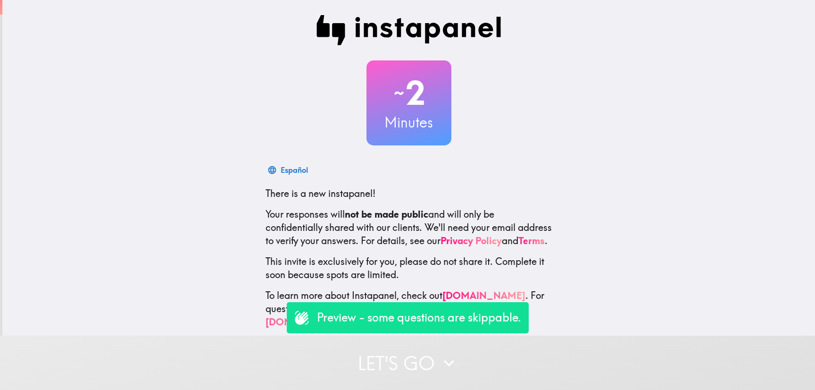
click at [413, 341] on button "Let's go" at bounding box center [407, 363] width 815 height 54
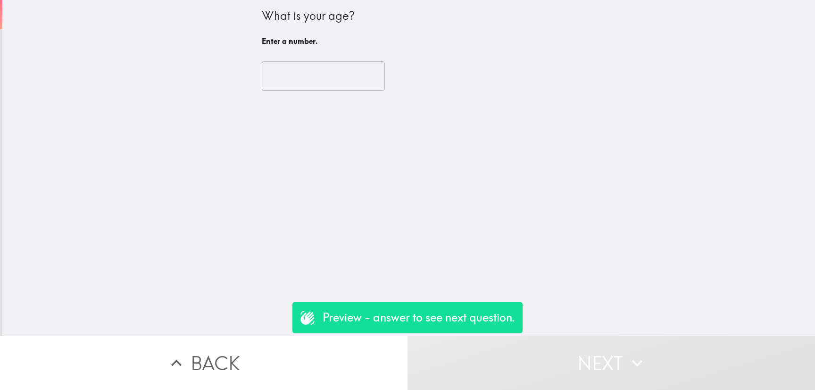
click at [317, 70] on input "number" at bounding box center [323, 75] width 123 height 29
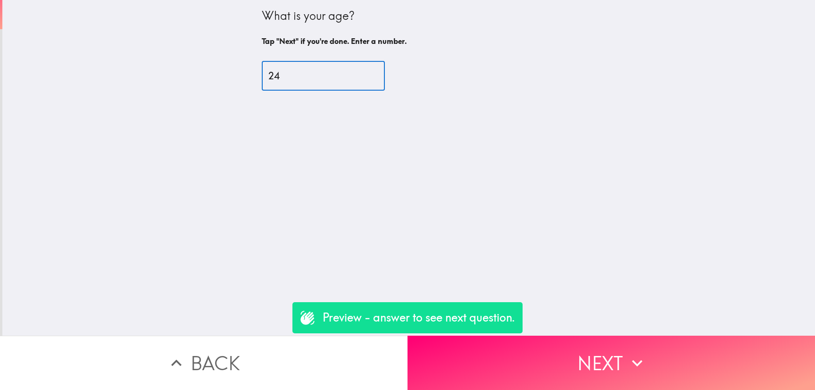
type input "24"
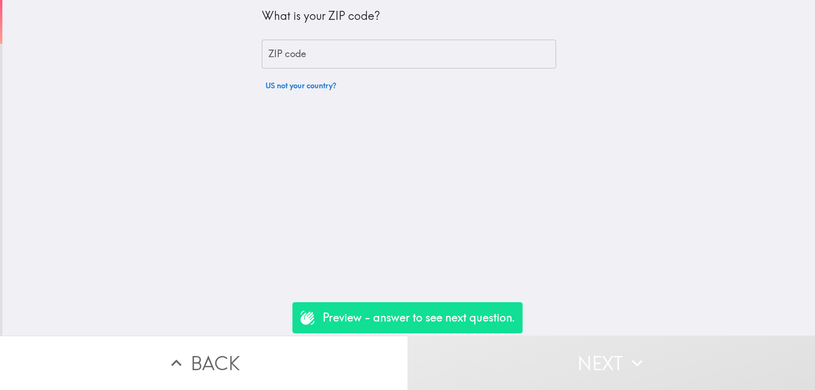
click at [317, 57] on input "ZIP code" at bounding box center [409, 54] width 294 height 29
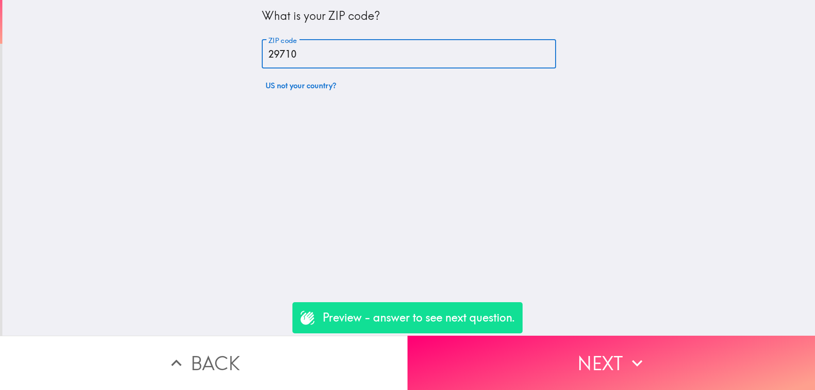
type input "29710"
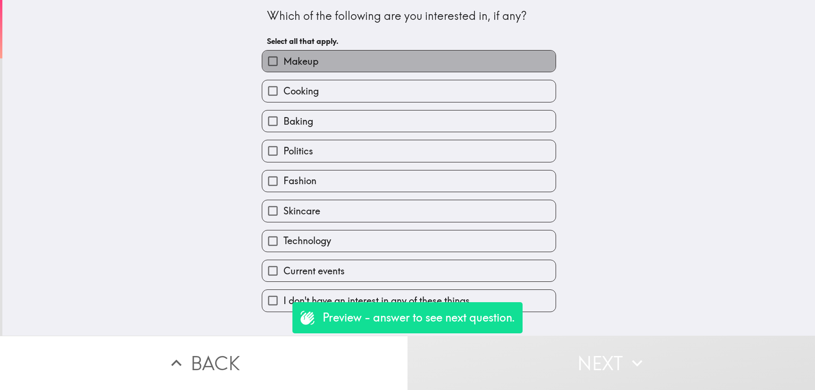
click at [330, 70] on label "Makeup" at bounding box center [409, 60] width 294 height 21
click at [284, 70] on input "Makeup" at bounding box center [272, 60] width 21 height 21
checkbox input "true"
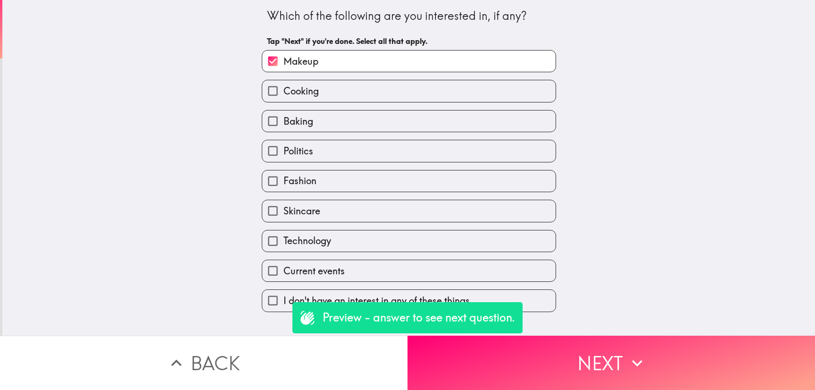
click at [345, 210] on label "Skincare" at bounding box center [409, 210] width 294 height 21
click at [284, 210] on input "Skincare" at bounding box center [272, 210] width 21 height 21
checkbox input "true"
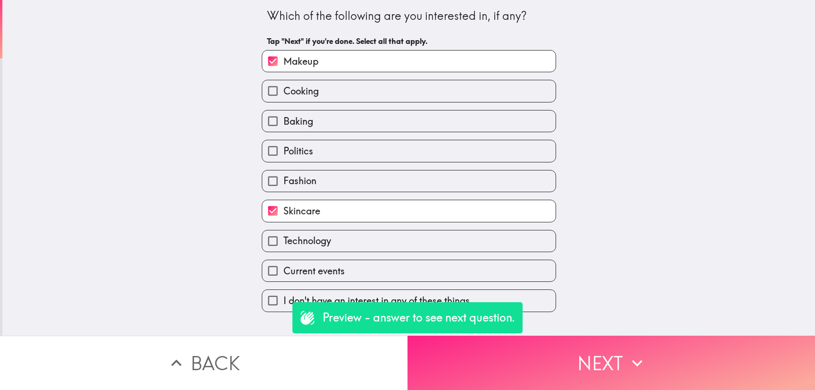
click at [577, 364] on button "Next" at bounding box center [612, 363] width 408 height 54
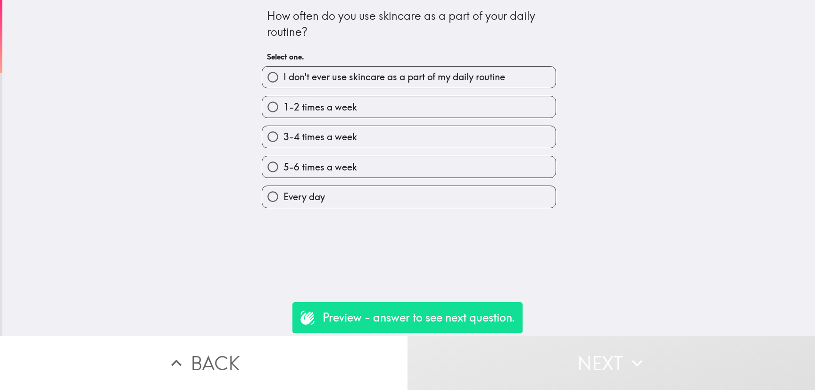
click at [390, 155] on div "5-6 times a week" at bounding box center [405, 163] width 302 height 30
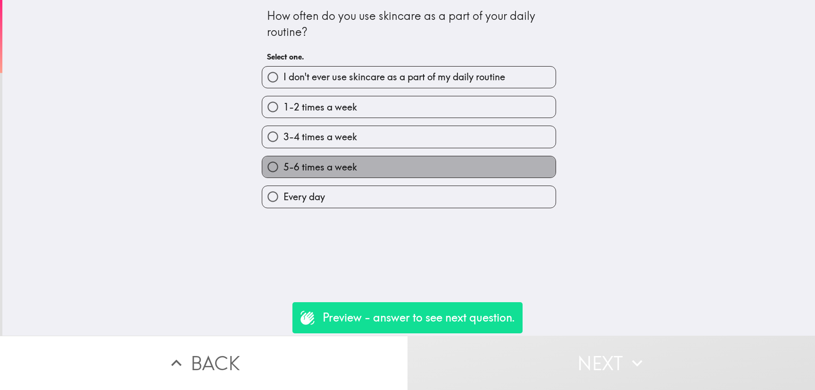
click at [390, 161] on label "5-6 times a week" at bounding box center [409, 166] width 294 height 21
click at [284, 161] on input "5-6 times a week" at bounding box center [272, 166] width 21 height 21
radio input "true"
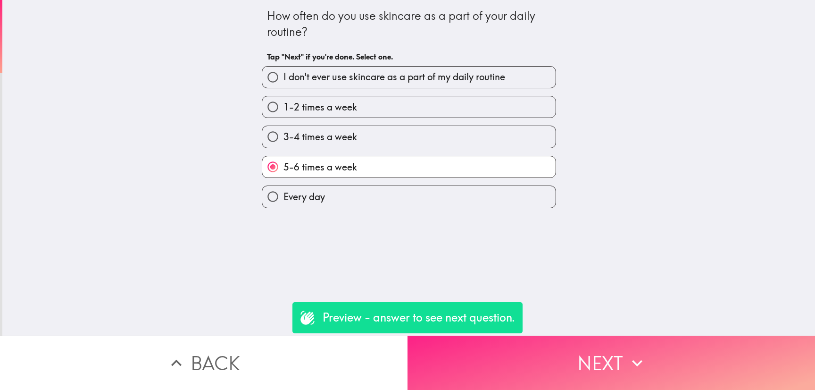
click at [552, 336] on button "Next" at bounding box center [612, 363] width 408 height 54
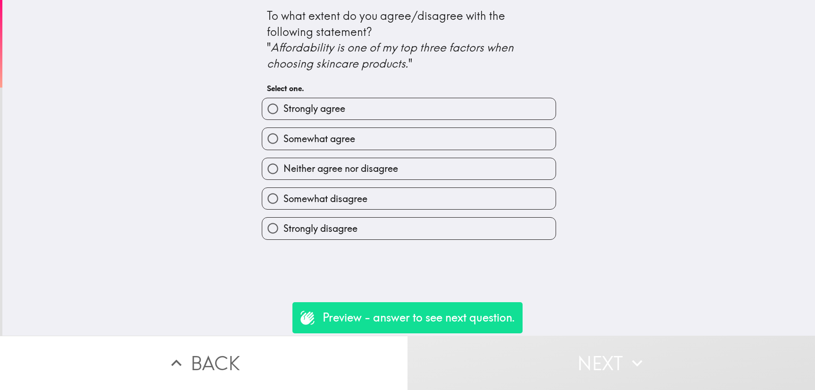
click at [422, 143] on label "Somewhat agree" at bounding box center [409, 138] width 294 height 21
click at [284, 143] on input "Somewhat agree" at bounding box center [272, 138] width 21 height 21
radio input "true"
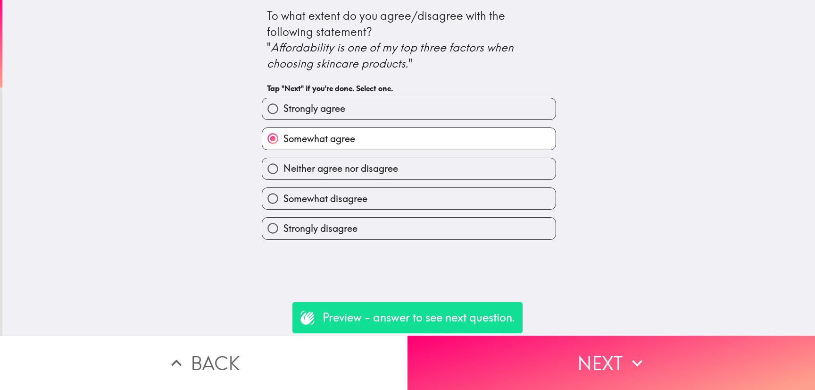
click at [511, 329] on div "Preview - answer to see next question." at bounding box center [408, 317] width 230 height 31
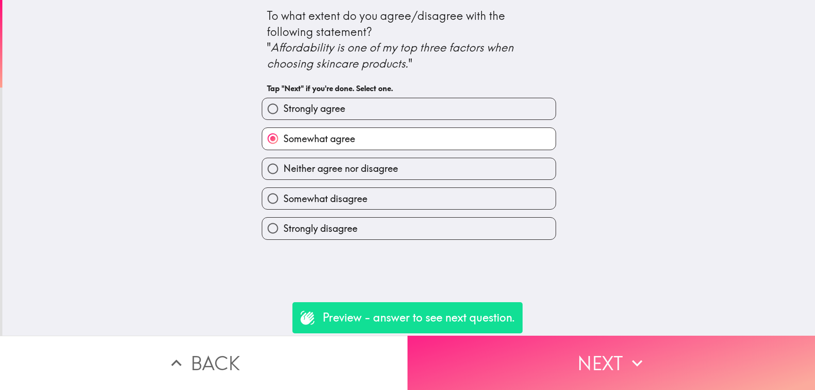
click at [553, 353] on button "Next" at bounding box center [612, 363] width 408 height 54
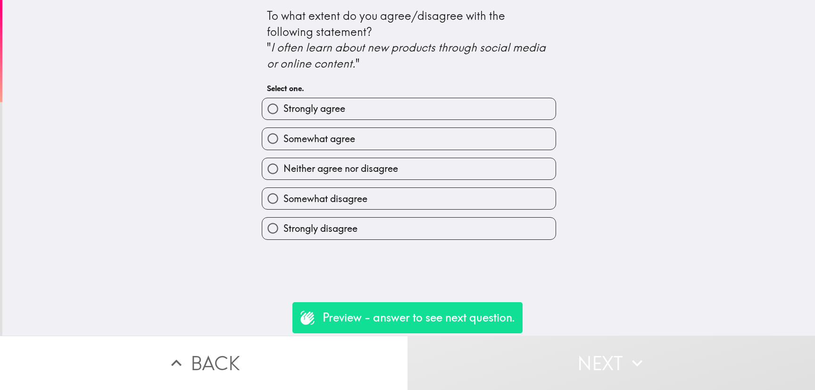
click at [370, 124] on div "Somewhat agree" at bounding box center [405, 135] width 302 height 30
click at [375, 131] on label "Somewhat agree" at bounding box center [409, 138] width 294 height 21
click at [284, 131] on input "Somewhat agree" at bounding box center [272, 138] width 21 height 21
radio input "true"
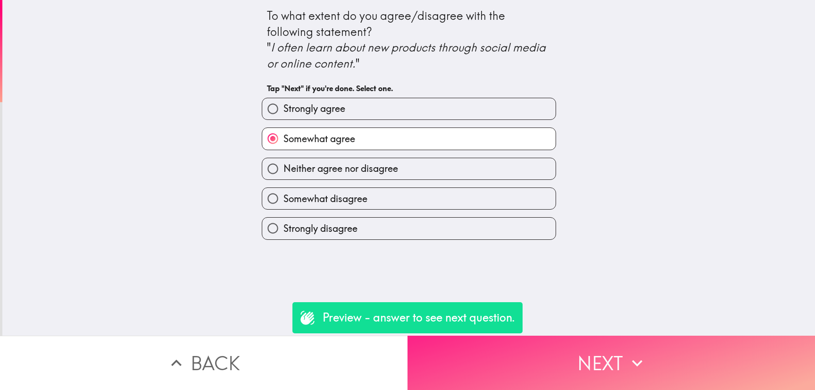
click at [599, 342] on button "Next" at bounding box center [612, 363] width 408 height 54
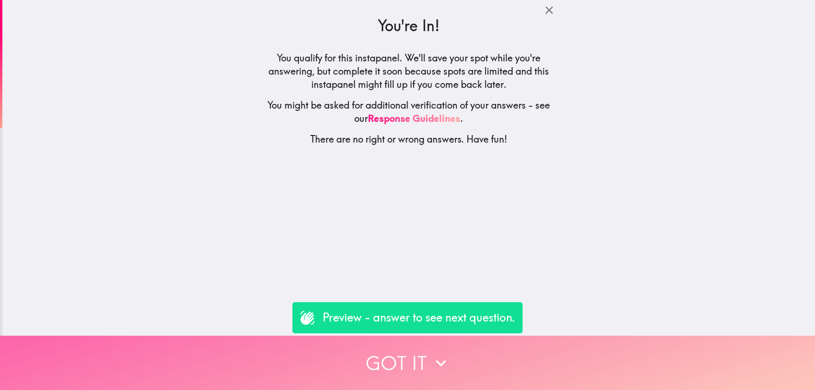
click at [599, 342] on button "Got it" at bounding box center [407, 363] width 815 height 54
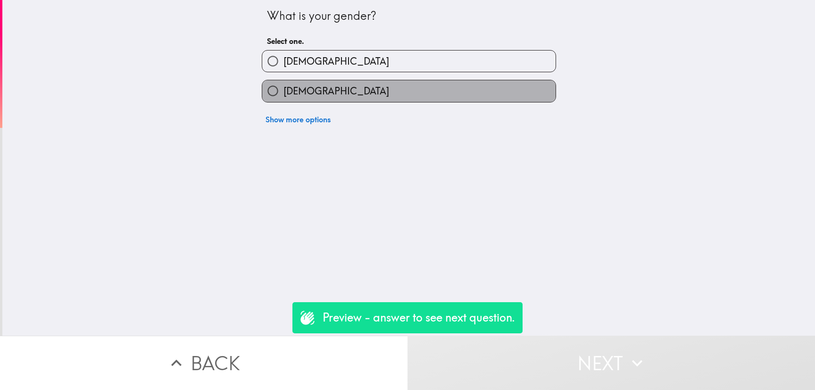
click at [467, 91] on label "[DEMOGRAPHIC_DATA]" at bounding box center [409, 90] width 294 height 21
click at [284, 91] on input "[DEMOGRAPHIC_DATA]" at bounding box center [272, 90] width 21 height 21
radio input "true"
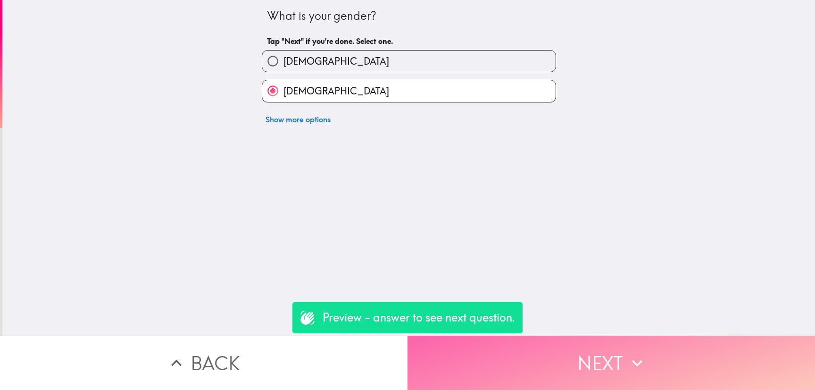
click at [587, 344] on button "Next" at bounding box center [612, 363] width 408 height 54
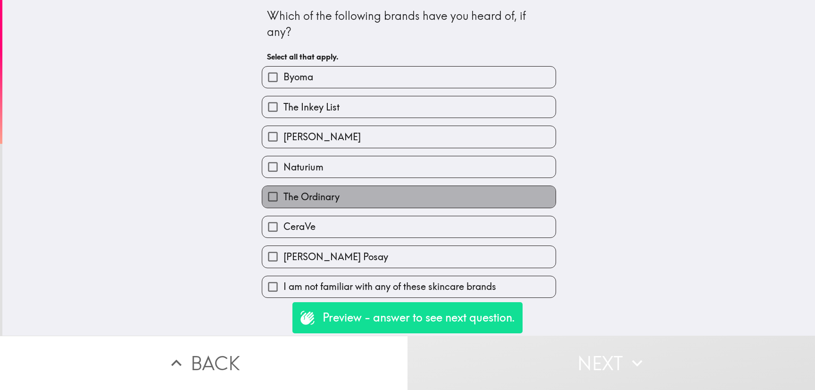
click at [463, 194] on label "The Ordinary" at bounding box center [409, 196] width 294 height 21
click at [284, 194] on input "The Ordinary" at bounding box center [272, 196] width 21 height 21
checkbox input "true"
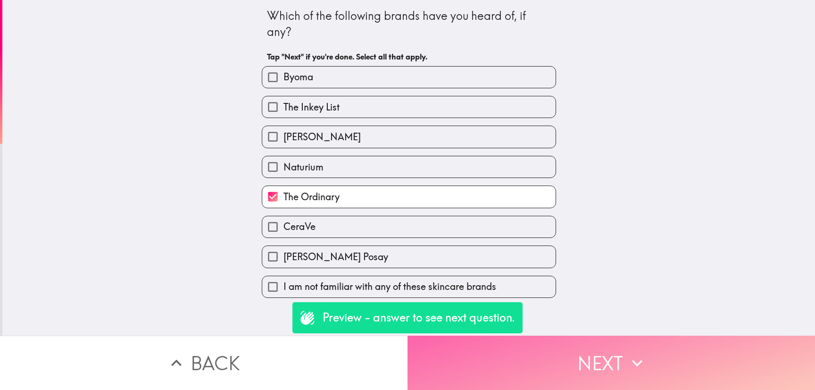
click at [585, 349] on button "Next" at bounding box center [612, 363] width 408 height 54
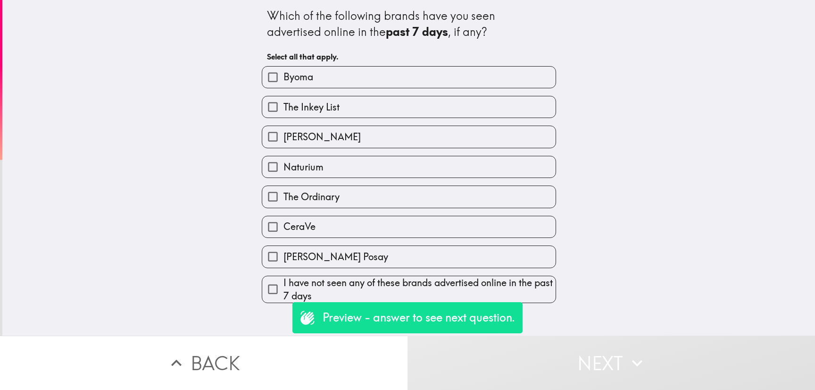
click at [429, 132] on label "[PERSON_NAME]" at bounding box center [409, 136] width 294 height 21
click at [284, 132] on input "[PERSON_NAME]" at bounding box center [272, 136] width 21 height 21
checkbox input "true"
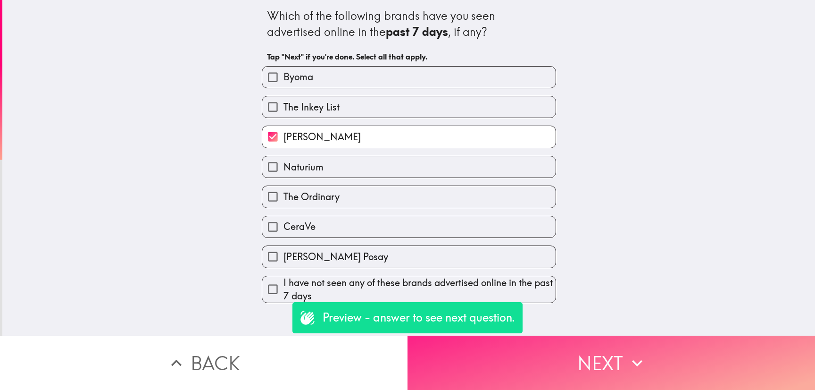
click at [570, 339] on button "Next" at bounding box center [612, 363] width 408 height 54
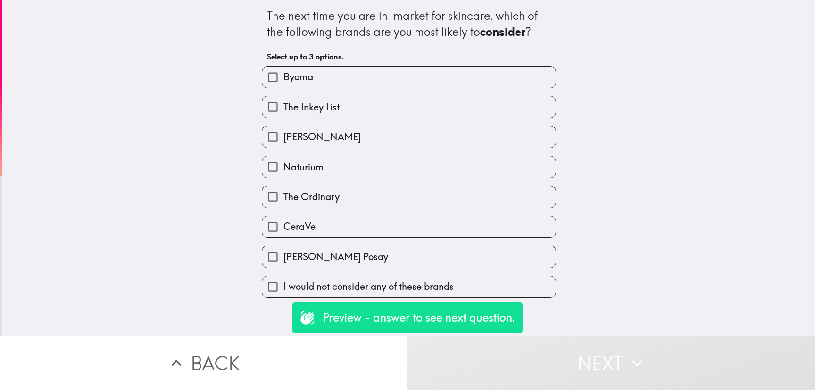
click at [427, 181] on div "The Ordinary" at bounding box center [405, 193] width 302 height 30
click at [464, 213] on div "CeraVe" at bounding box center [405, 223] width 302 height 30
click at [496, 237] on label "CeraVe" at bounding box center [409, 226] width 294 height 21
click at [284, 237] on input "CeraVe" at bounding box center [272, 226] width 21 height 21
checkbox input "true"
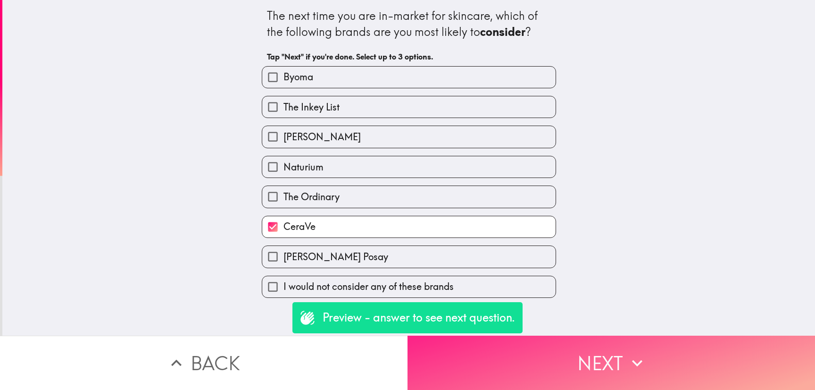
click at [599, 338] on button "Next" at bounding box center [612, 363] width 408 height 54
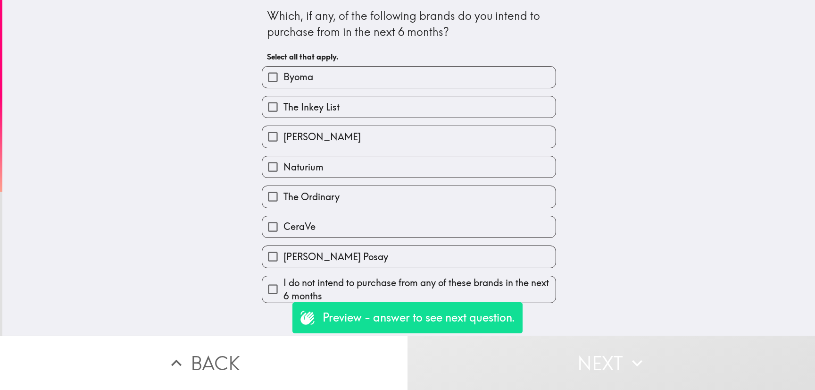
click at [432, 151] on div "Naturium" at bounding box center [405, 163] width 302 height 30
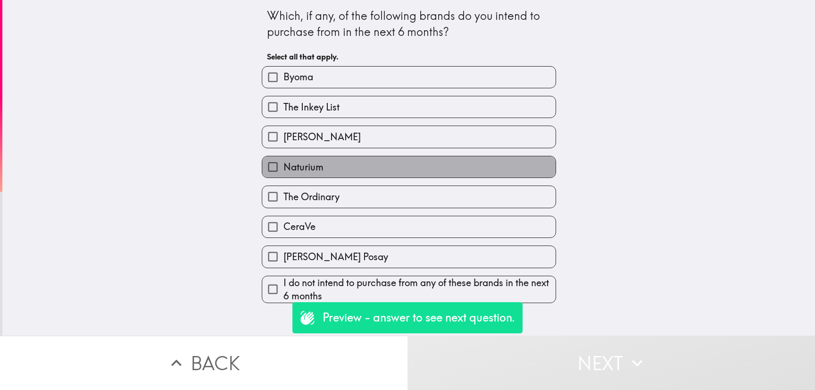
click at [468, 172] on label "Naturium" at bounding box center [409, 166] width 294 height 21
click at [284, 172] on input "Naturium" at bounding box center [272, 166] width 21 height 21
checkbox input "true"
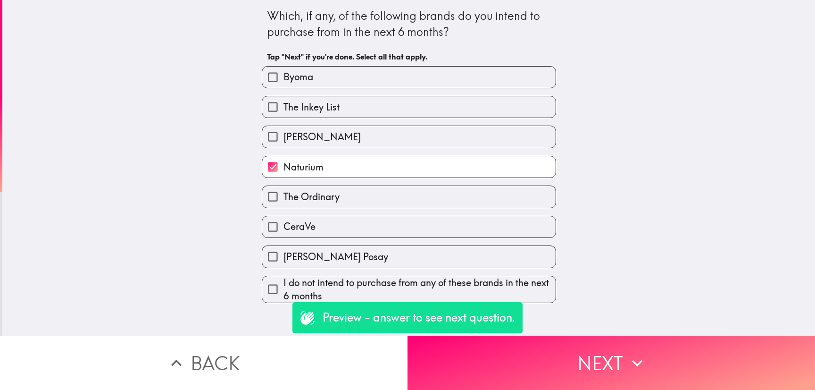
click at [607, 318] on div "Which, if any, of the following brands do you intend to purchase from in the ne…" at bounding box center [408, 168] width 813 height 336
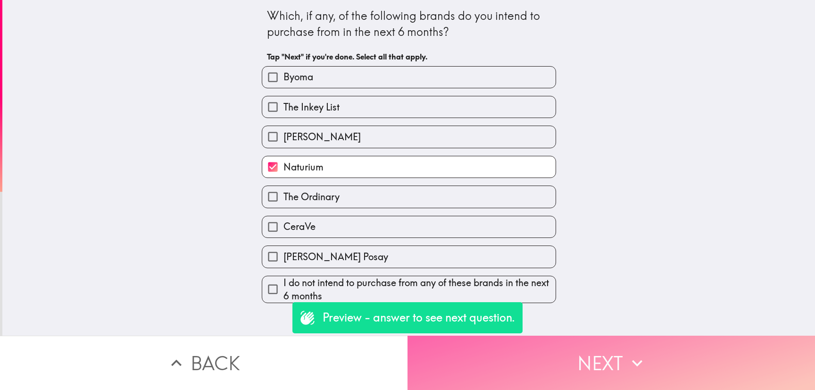
click at [594, 346] on button "Next" at bounding box center [612, 363] width 408 height 54
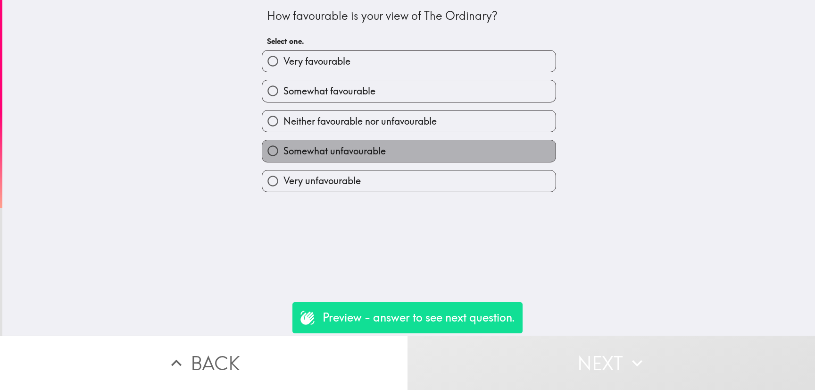
click at [457, 158] on label "Somewhat unfavourable" at bounding box center [409, 150] width 294 height 21
click at [284, 158] on input "Somewhat unfavourable" at bounding box center [272, 150] width 21 height 21
radio input "true"
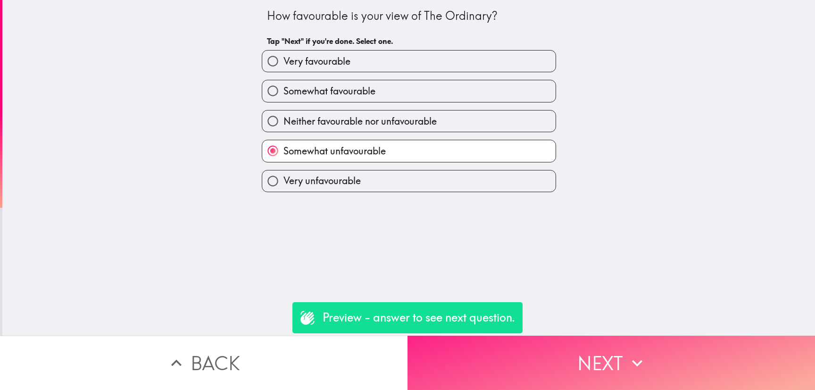
click at [578, 336] on button "Next" at bounding box center [612, 363] width 408 height 54
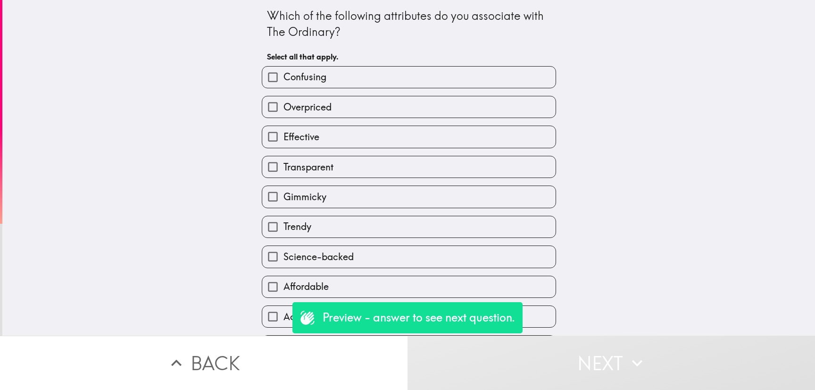
click at [395, 90] on div "Overpriced" at bounding box center [405, 103] width 302 height 30
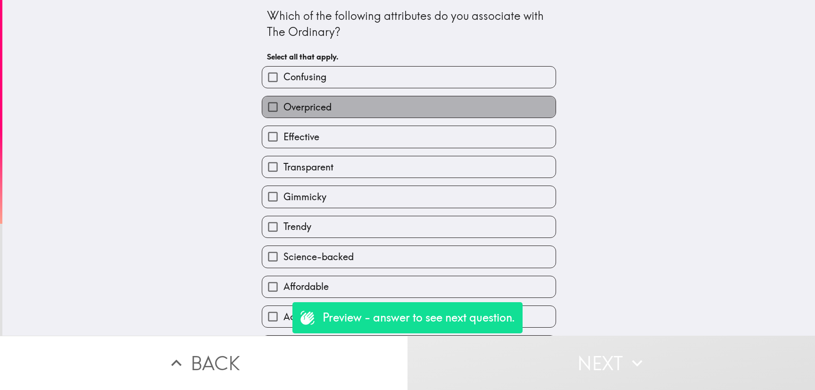
click at [404, 110] on label "Overpriced" at bounding box center [409, 106] width 294 height 21
click at [284, 110] on input "Overpriced" at bounding box center [272, 106] width 21 height 21
checkbox input "true"
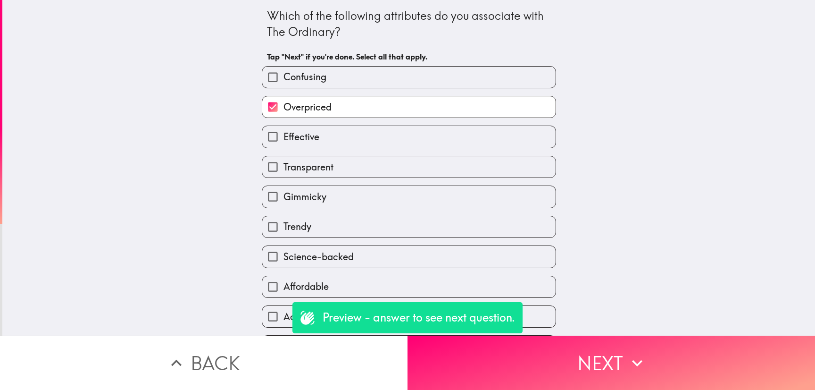
click at [573, 315] on div "Which of the following attributes do you associate with The Ordinary? Tap "Next…" at bounding box center [408, 168] width 813 height 336
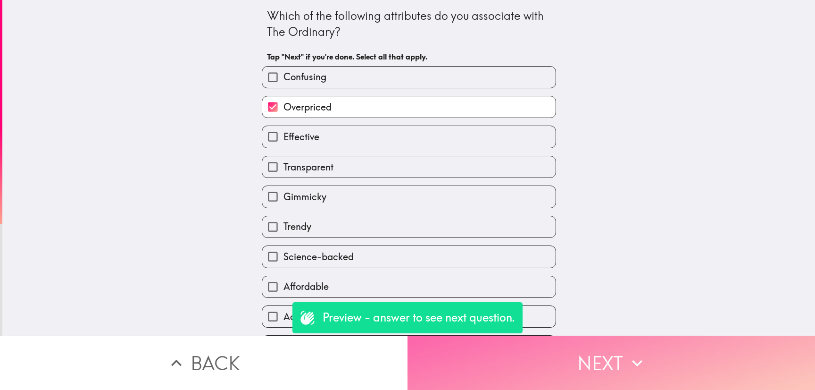
click at [573, 348] on button "Next" at bounding box center [612, 363] width 408 height 54
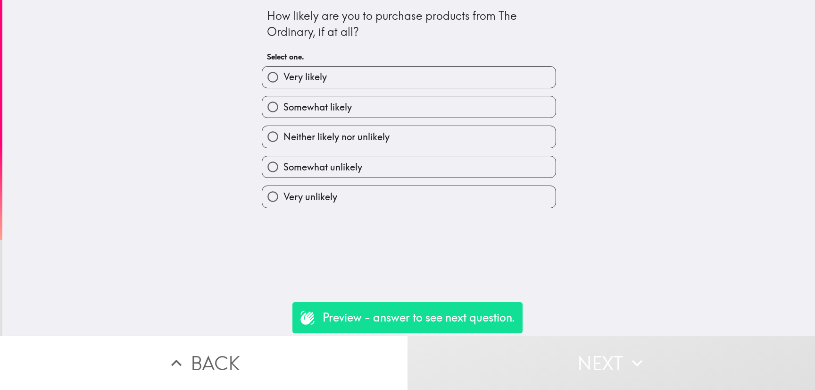
click at [417, 147] on label "Neither likely nor unlikely" at bounding box center [409, 136] width 294 height 21
click at [284, 147] on input "Neither likely nor unlikely" at bounding box center [272, 136] width 21 height 21
radio input "true"
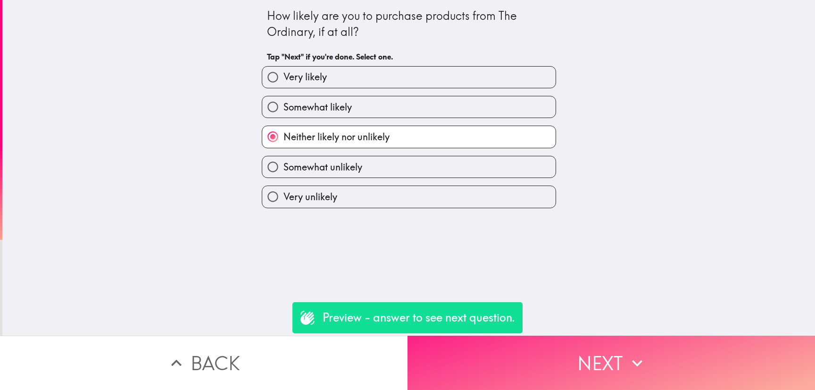
click at [560, 336] on button "Next" at bounding box center [612, 363] width 408 height 54
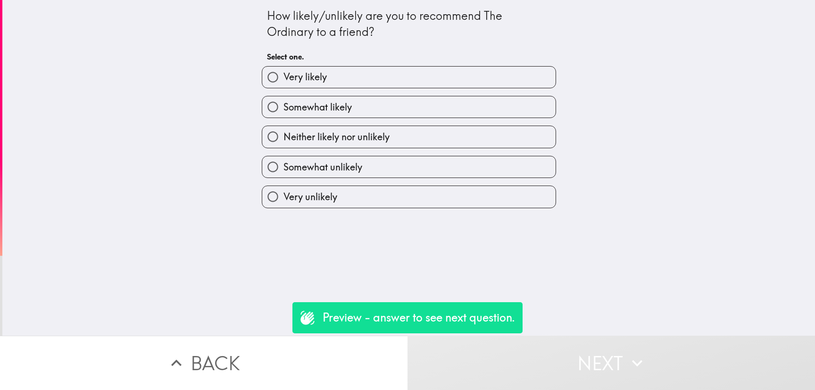
click at [439, 150] on div "Somewhat unlikely" at bounding box center [405, 163] width 302 height 30
click at [442, 168] on label "Somewhat unlikely" at bounding box center [409, 166] width 294 height 21
click at [284, 168] on input "Somewhat unlikely" at bounding box center [272, 166] width 21 height 21
radio input "true"
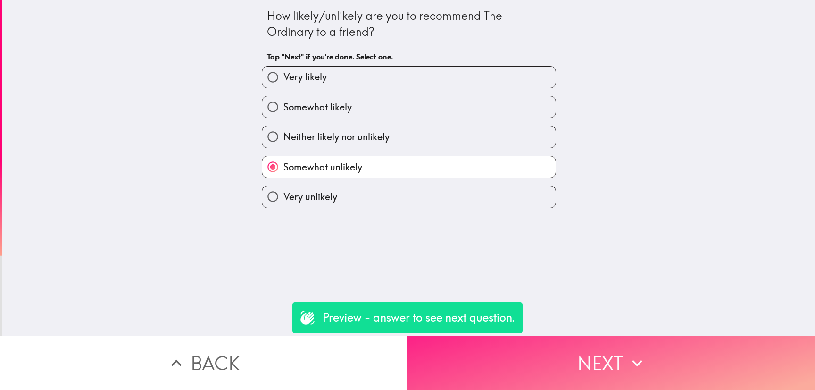
click at [616, 348] on button "Next" at bounding box center [612, 363] width 408 height 54
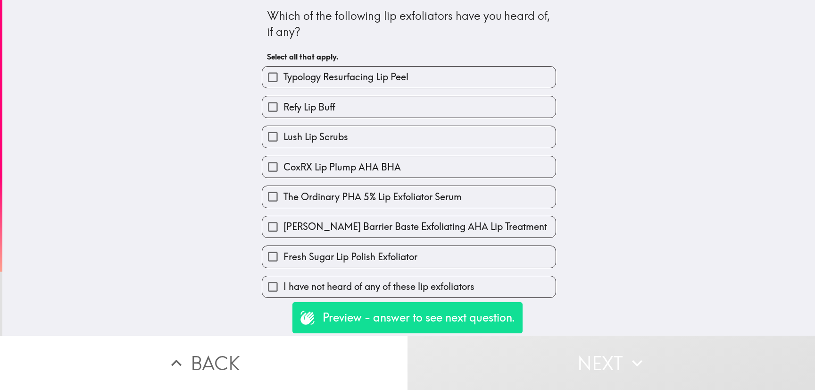
click at [433, 143] on label "Lush Lip Scrubs" at bounding box center [409, 136] width 294 height 21
click at [284, 143] on input "Lush Lip Scrubs" at bounding box center [272, 136] width 21 height 21
checkbox input "true"
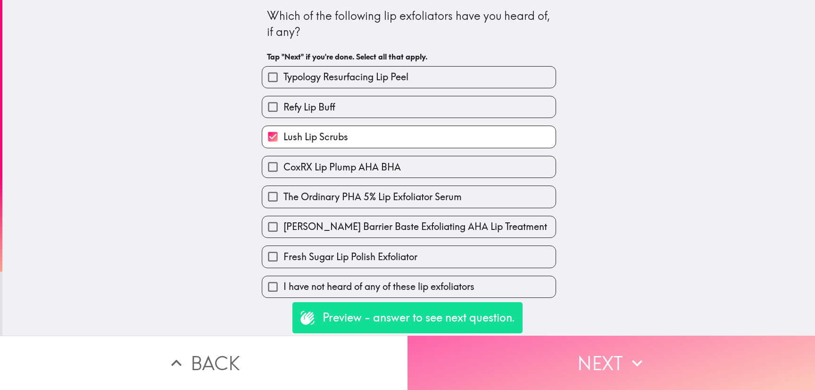
click at [590, 342] on button "Next" at bounding box center [612, 363] width 408 height 54
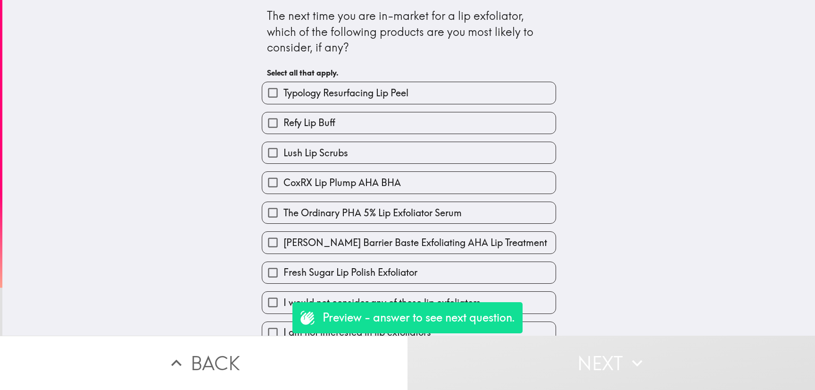
click at [413, 129] on label "Refy Lip Buff" at bounding box center [409, 122] width 294 height 21
click at [284, 129] on input "Refy Lip Buff" at bounding box center [272, 122] width 21 height 21
checkbox input "true"
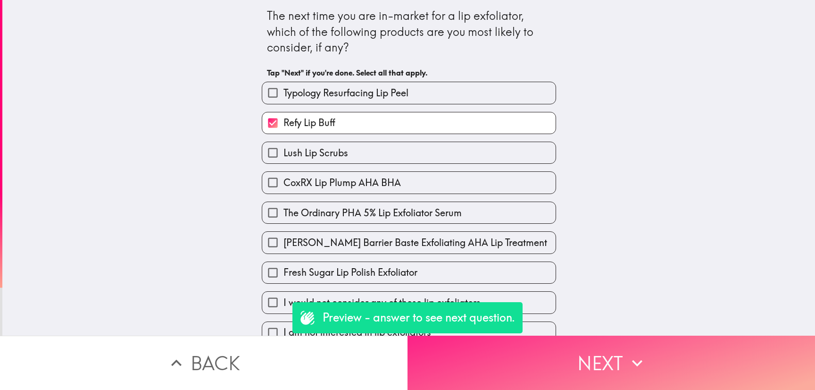
click at [628, 353] on icon "button" at bounding box center [637, 363] width 21 height 21
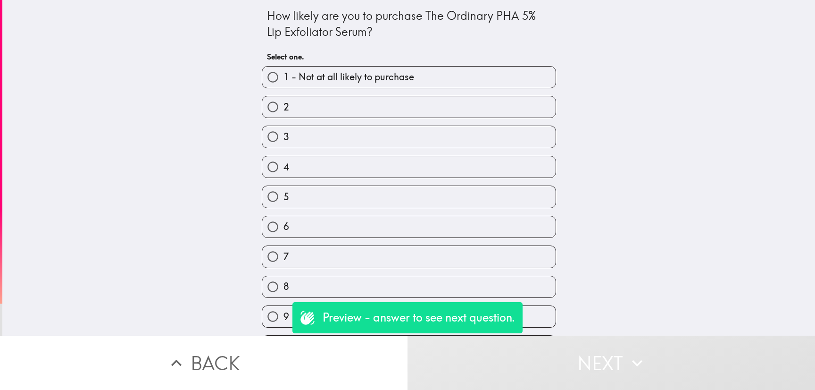
click at [420, 147] on label "3" at bounding box center [409, 136] width 294 height 21
click at [284, 147] on input "3" at bounding box center [272, 136] width 21 height 21
radio input "true"
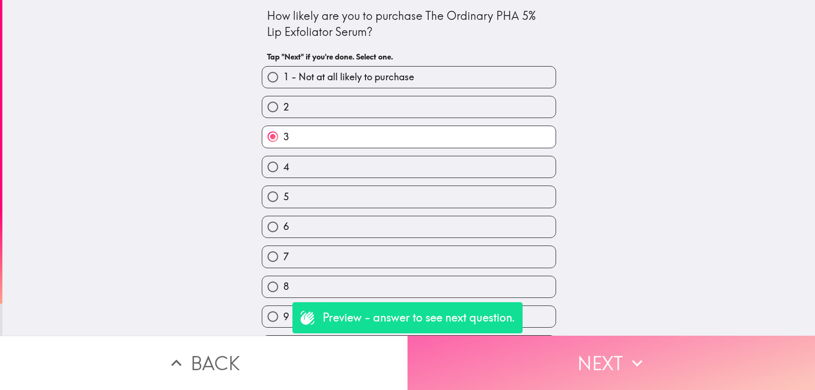
click at [628, 336] on button "Next" at bounding box center [612, 363] width 408 height 54
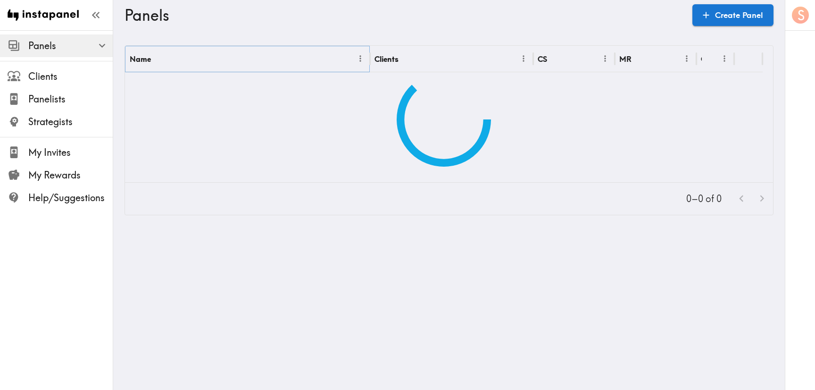
click at [360, 54] on icon "Menu" at bounding box center [361, 59] width 10 height 10
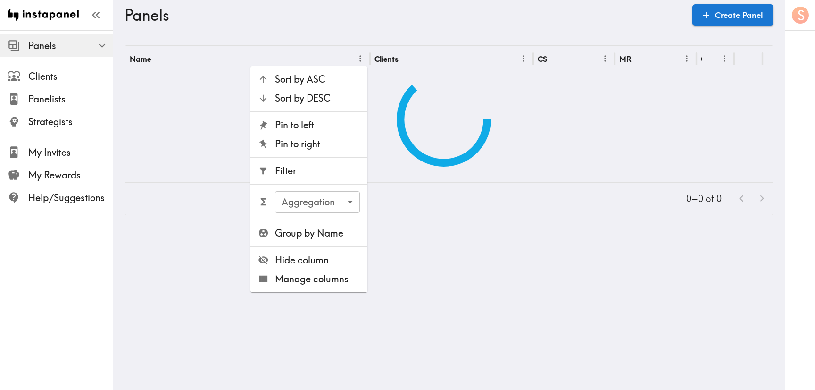
click at [330, 178] on li "Filter" at bounding box center [309, 170] width 117 height 19
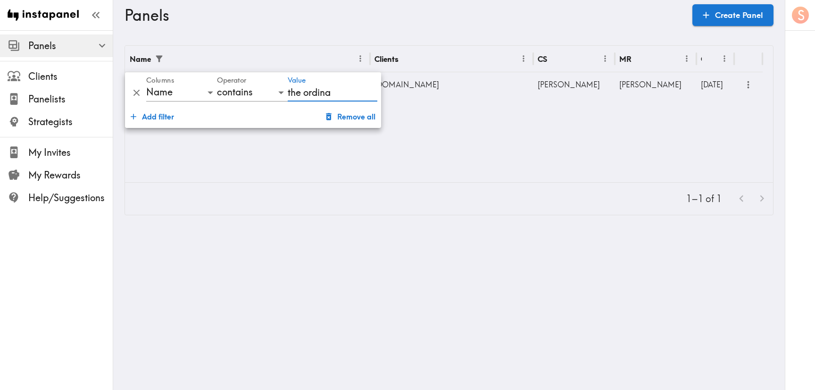
type input "the ordina"
click at [753, 80] on icon "more" at bounding box center [748, 84] width 11 height 11
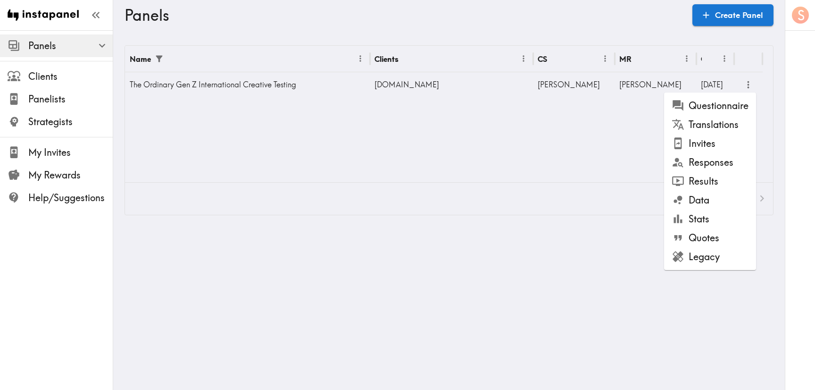
drag, startPoint x: 721, startPoint y: 118, endPoint x: 735, endPoint y: 108, distance: 17.6
click at [735, 108] on ul "Questionnaire Translations Invites Responses Results Data Stats Quotes Legacy" at bounding box center [710, 180] width 92 height 177
click at [735, 108] on li "Questionnaire" at bounding box center [710, 105] width 92 height 19
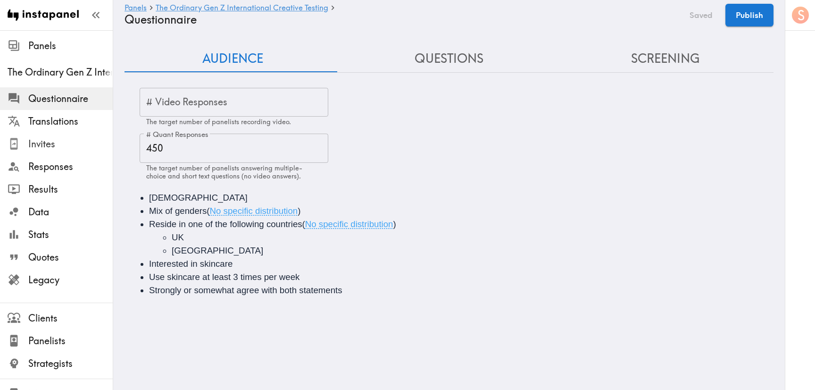
click at [35, 148] on span "Invites" at bounding box center [70, 143] width 84 height 13
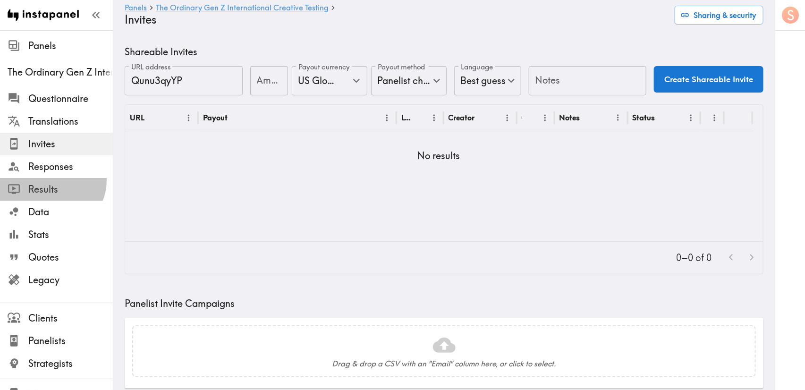
click at [51, 180] on div "Results" at bounding box center [56, 189] width 113 height 25
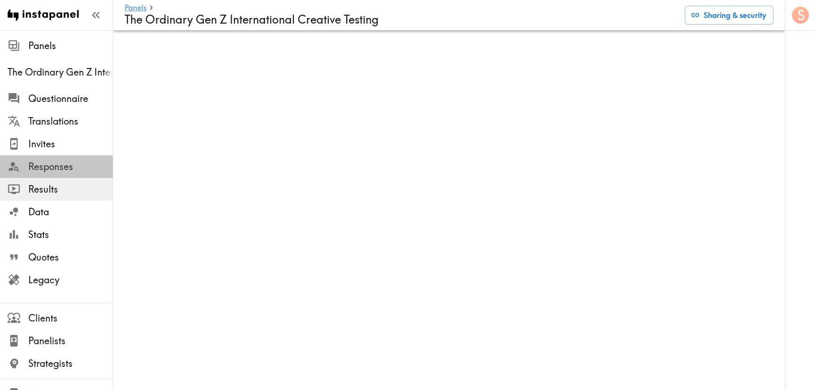
click at [71, 164] on span "Responses" at bounding box center [70, 166] width 84 height 13
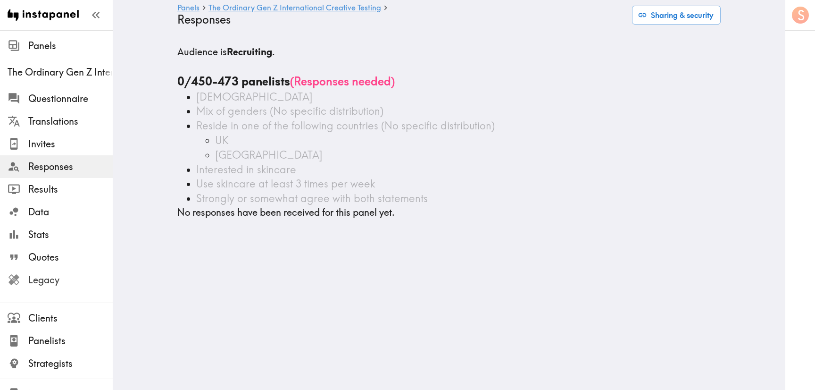
click at [41, 285] on span "Legacy" at bounding box center [70, 279] width 84 height 13
